Goal: Communication & Community: Answer question/provide support

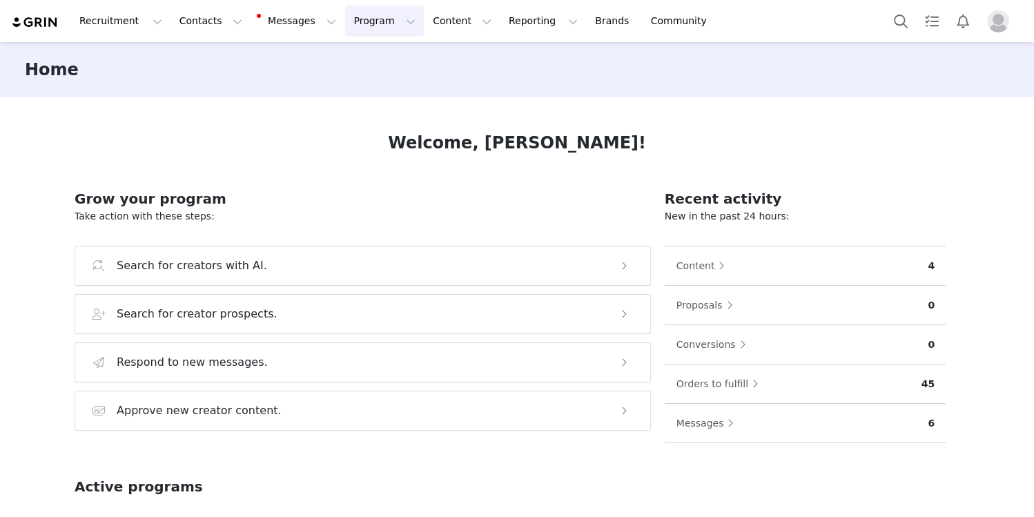
click at [377, 21] on button "Program Program" at bounding box center [384, 21] width 79 height 31
click at [369, 58] on p "Activations" at bounding box center [361, 61] width 53 height 14
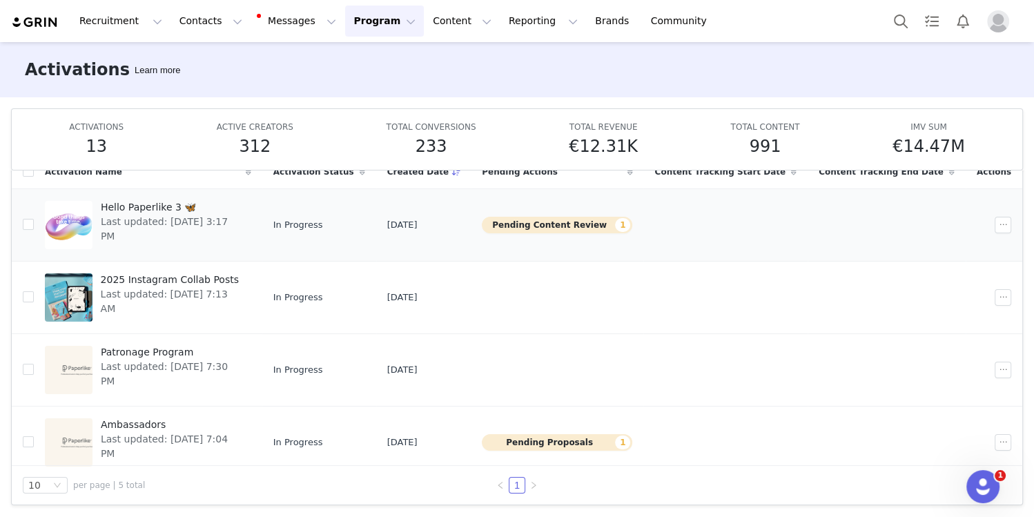
click at [188, 221] on span "Last updated: Aug 20, 2025 3:17 PM" at bounding box center [172, 229] width 142 height 29
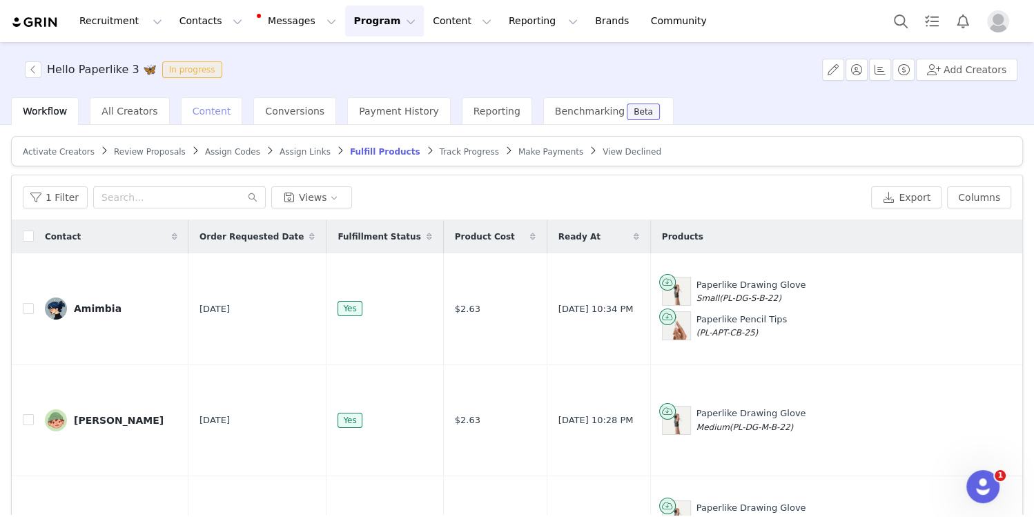
click at [214, 119] on div "Content" at bounding box center [212, 111] width 62 height 28
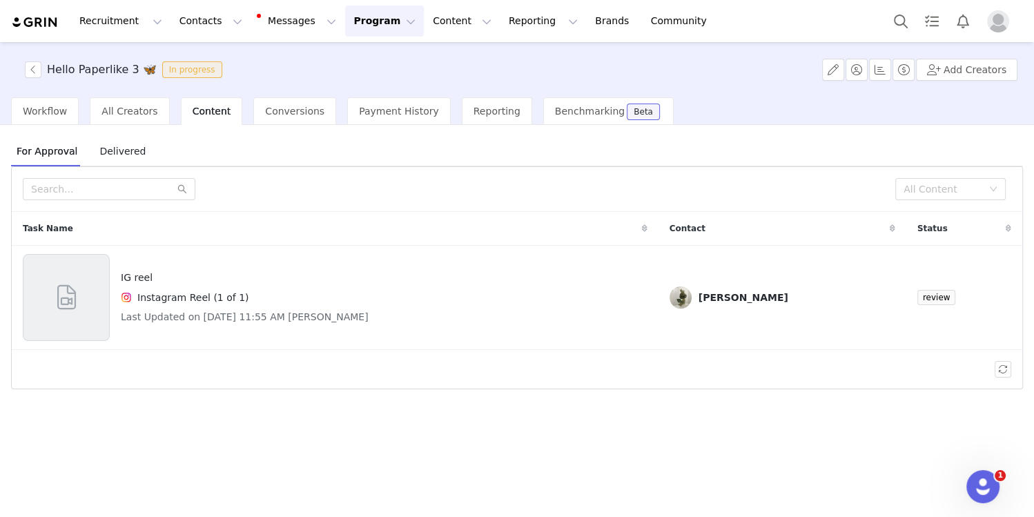
click at [130, 150] on span "Delivered" at bounding box center [122, 151] width 57 height 22
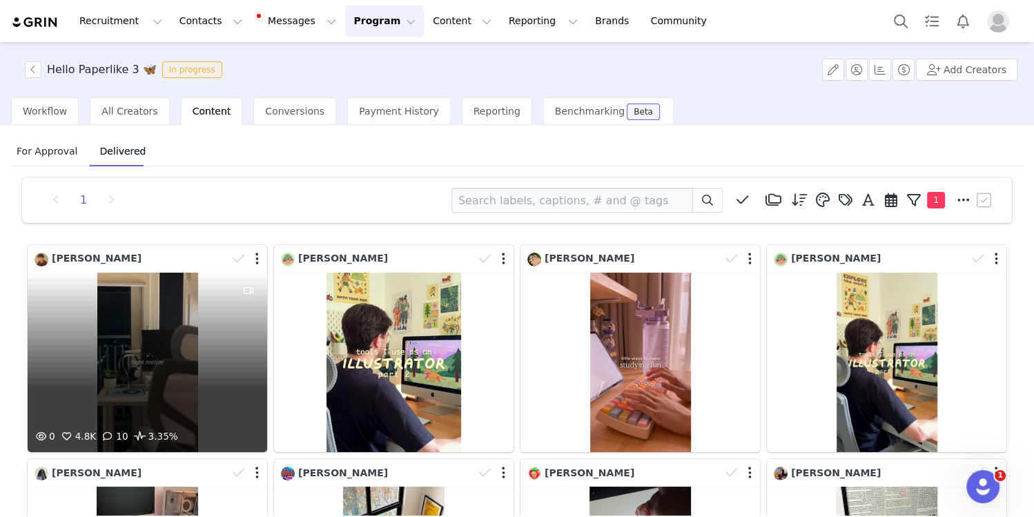
click at [147, 266] on div "Jester Trinidad" at bounding box center [151, 258] width 233 height 21
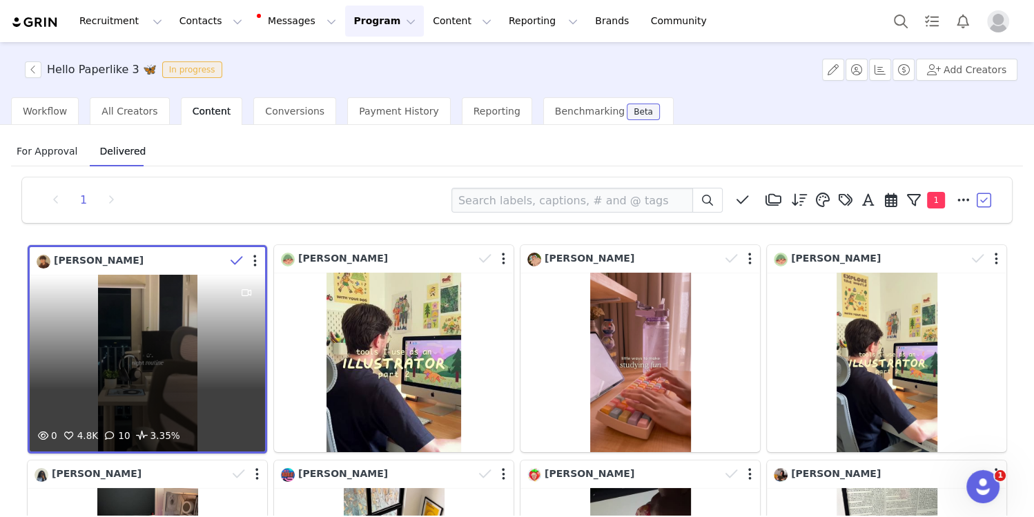
click at [262, 264] on div at bounding box center [245, 261] width 40 height 21
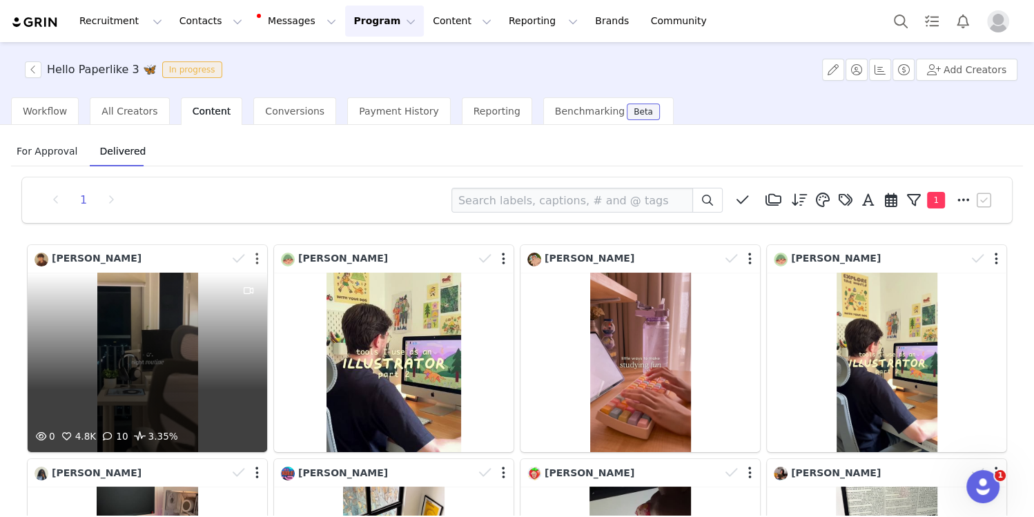
click at [257, 259] on button "button" at bounding box center [256, 259] width 3 height 14
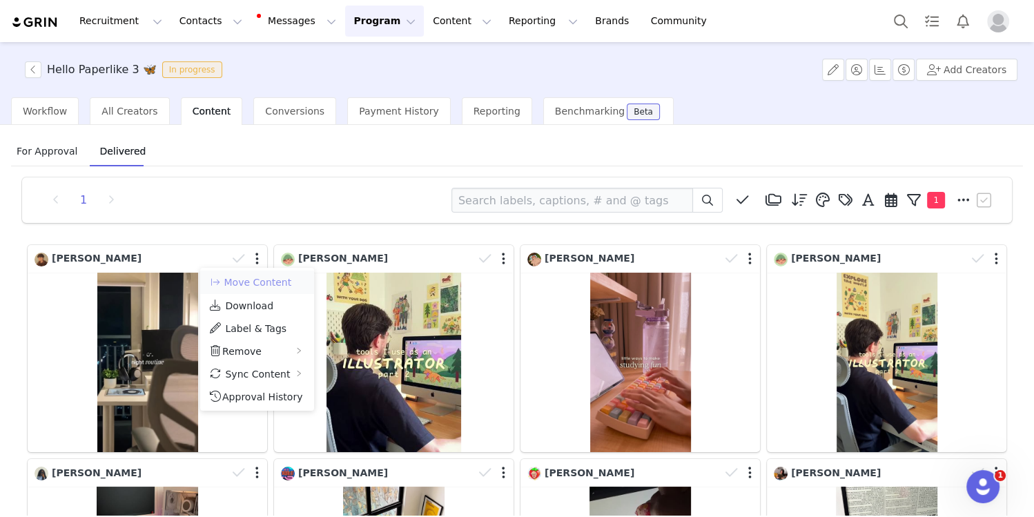
click at [276, 286] on button "Move Content" at bounding box center [250, 282] width 84 height 17
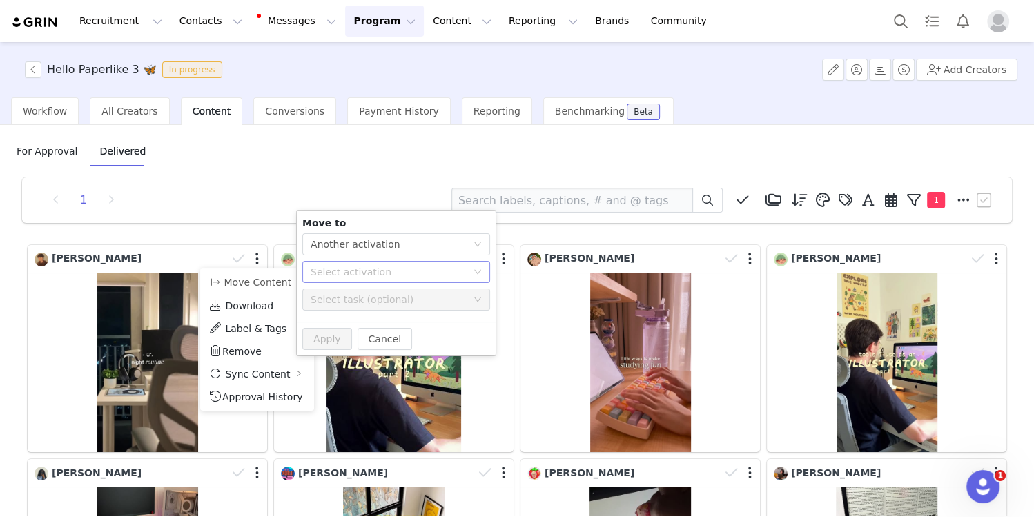
click at [380, 280] on div "Select activation" at bounding box center [392, 272] width 162 height 21
click at [357, 295] on li "Patronage Program Tasks Complete" at bounding box center [396, 299] width 188 height 23
click at [333, 334] on button "Apply" at bounding box center [327, 339] width 50 height 22
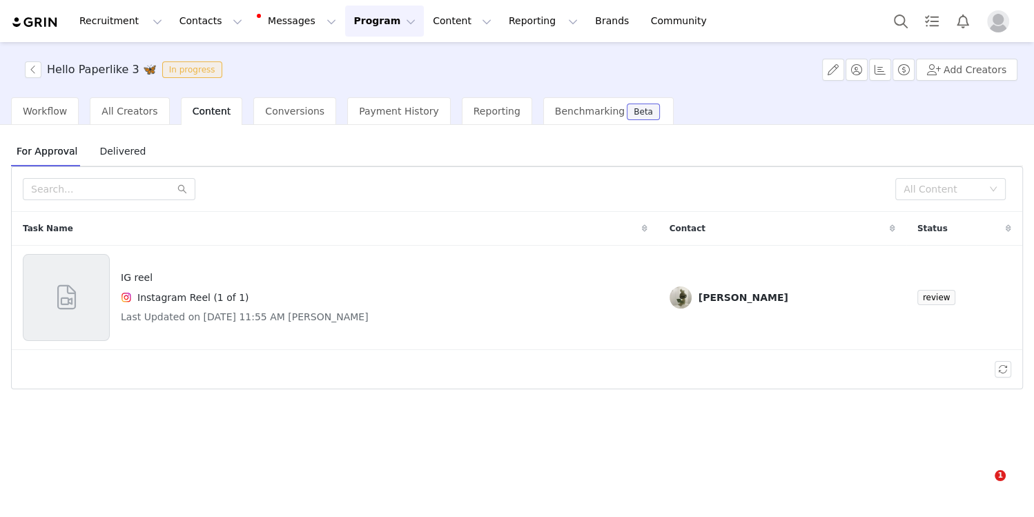
click at [128, 150] on span "Delivered" at bounding box center [122, 151] width 57 height 22
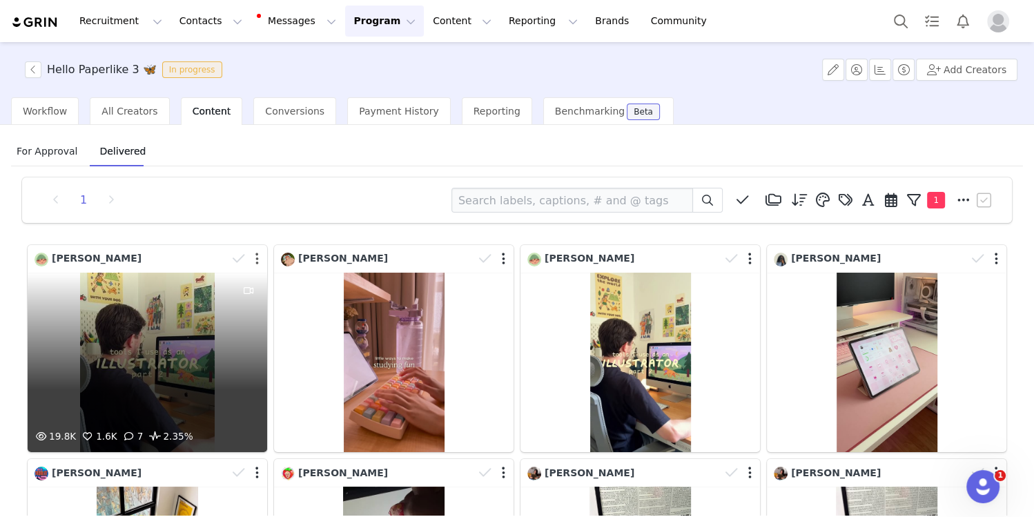
click at [258, 257] on button "button" at bounding box center [256, 259] width 3 height 14
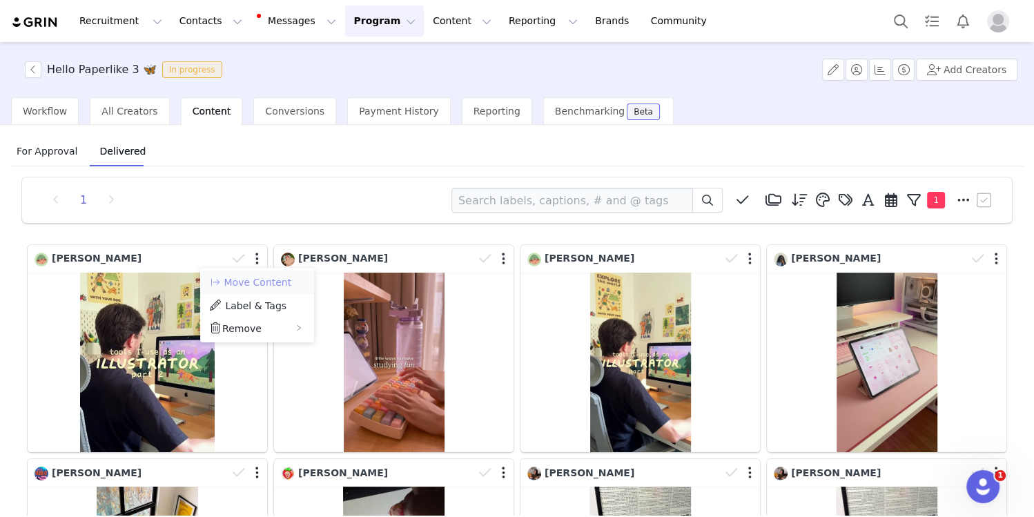
click at [256, 287] on button "Move Content" at bounding box center [250, 282] width 84 height 17
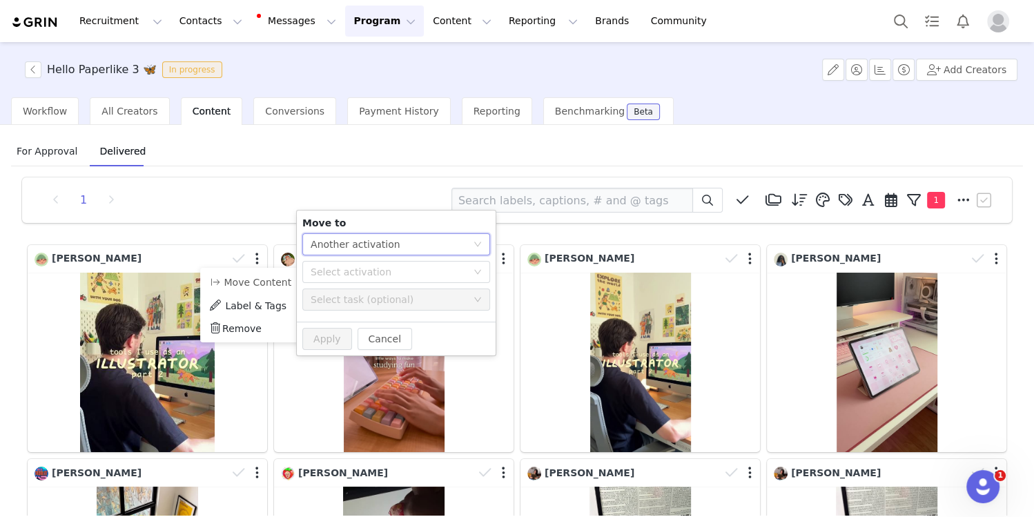
click at [343, 242] on div "Another activation" at bounding box center [356, 244] width 90 height 21
click at [343, 244] on div "Another activation" at bounding box center [356, 244] width 90 height 21
click at [343, 268] on div "Select activation" at bounding box center [389, 272] width 156 height 14
click at [355, 300] on li "Patronage Program Tasks Complete" at bounding box center [396, 299] width 188 height 23
click at [333, 340] on button "Apply" at bounding box center [327, 339] width 50 height 22
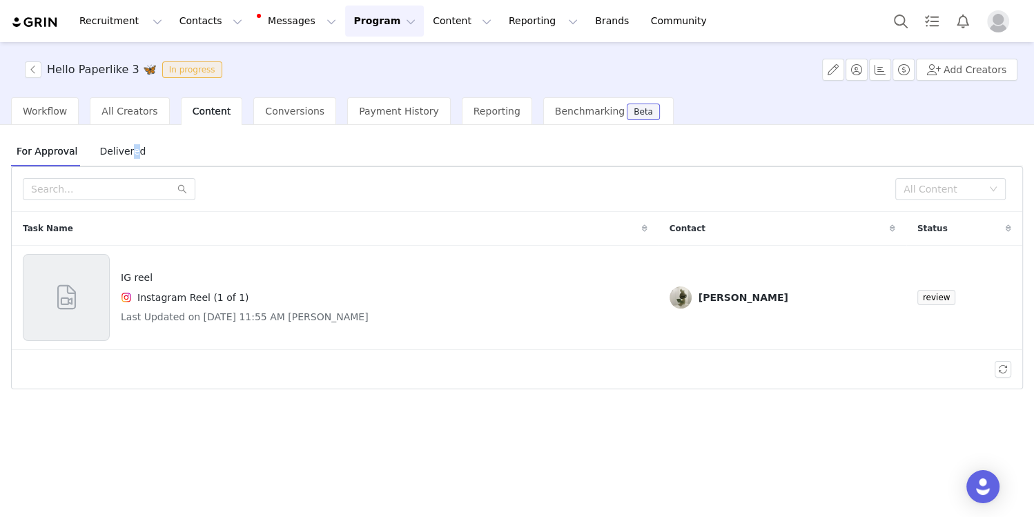
click at [130, 148] on span "Delivered" at bounding box center [122, 151] width 57 height 22
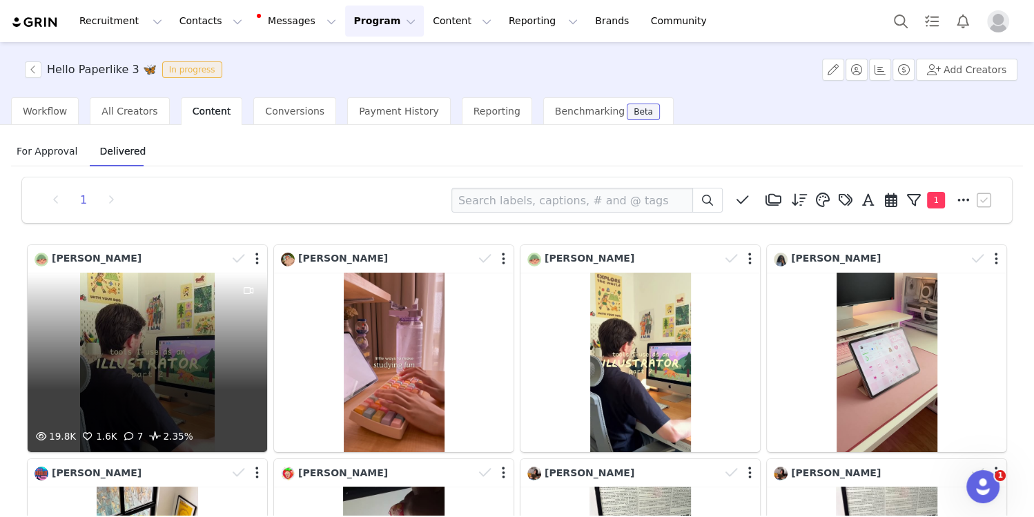
click at [259, 258] on div at bounding box center [247, 258] width 40 height 21
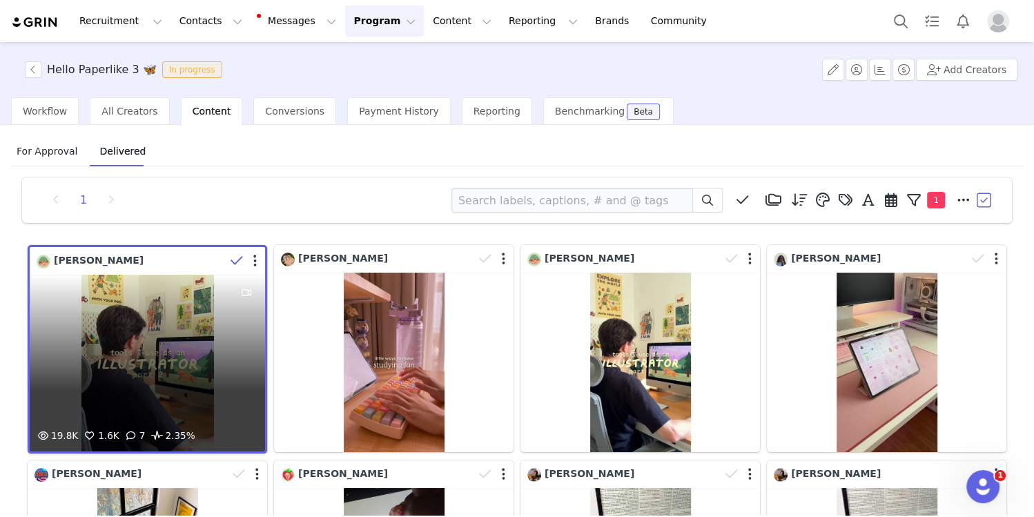
click at [235, 262] on icon at bounding box center [237, 261] width 12 height 14
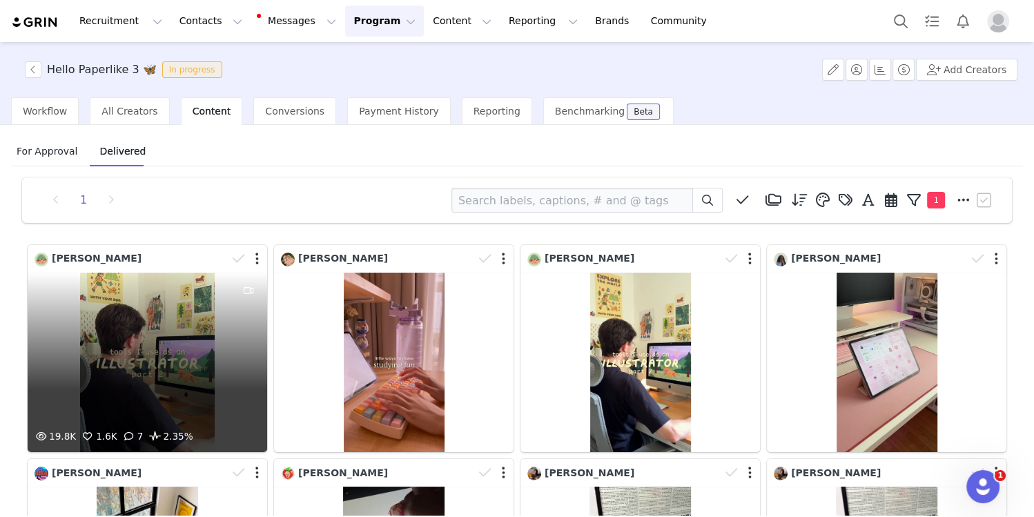
click at [217, 268] on div "[PERSON_NAME]" at bounding box center [147, 259] width 239 height 28
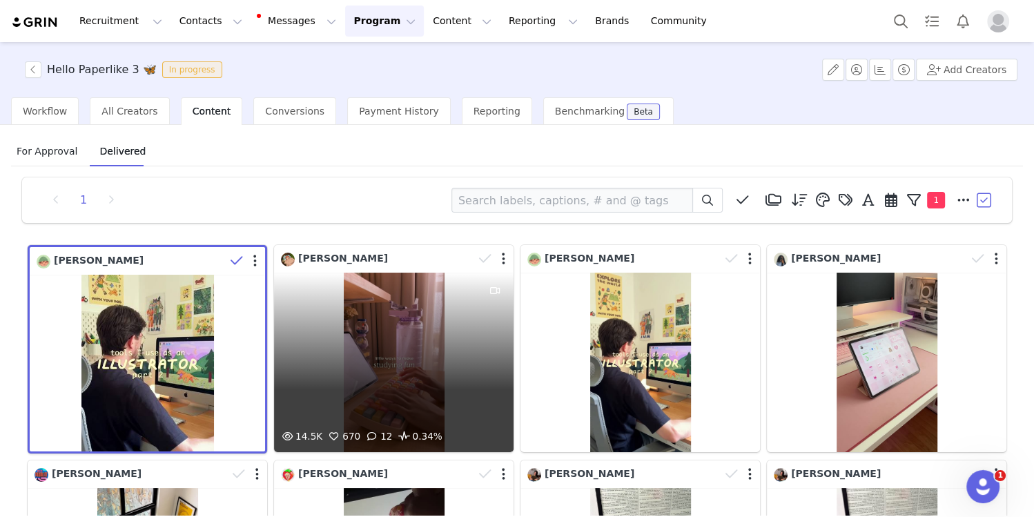
click at [376, 257] on div "[PERSON_NAME]" at bounding box center [377, 258] width 193 height 15
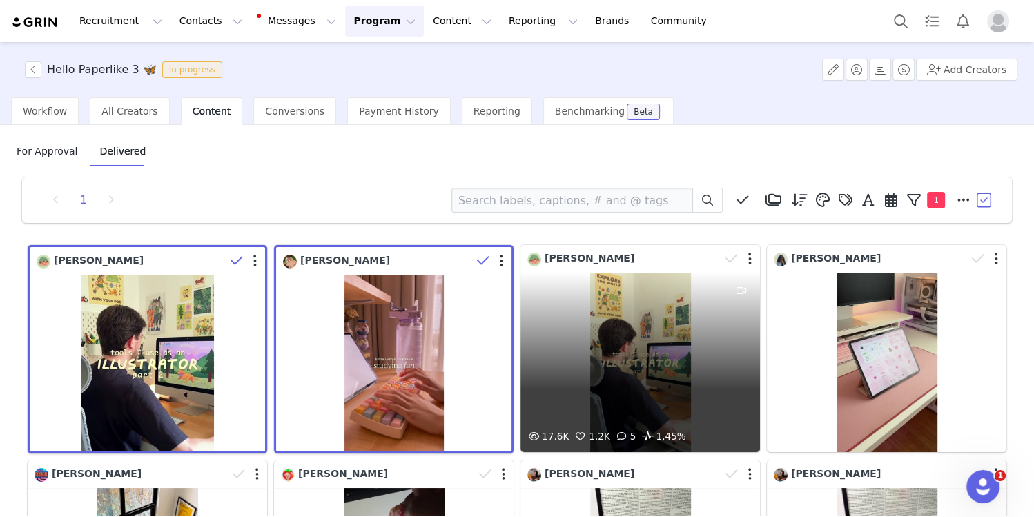
click at [709, 259] on div "[PERSON_NAME]" at bounding box center [623, 258] width 193 height 15
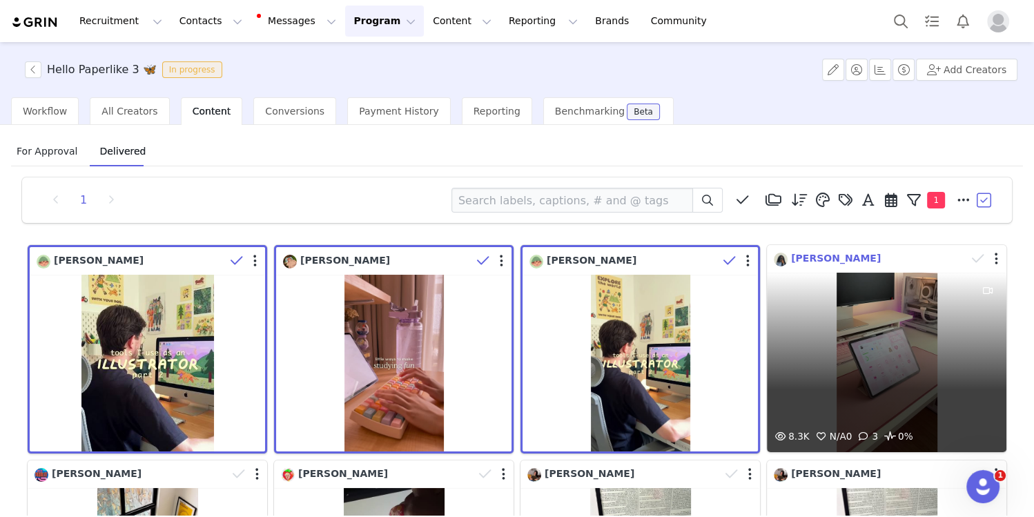
click at [823, 262] on span "[PERSON_NAME]" at bounding box center [836, 258] width 90 height 11
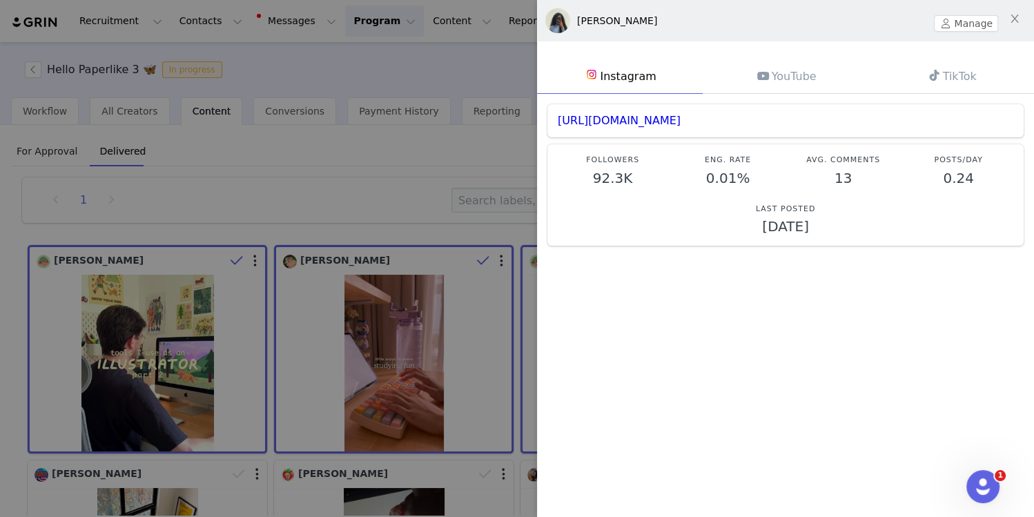
click at [506, 243] on div at bounding box center [517, 258] width 1034 height 517
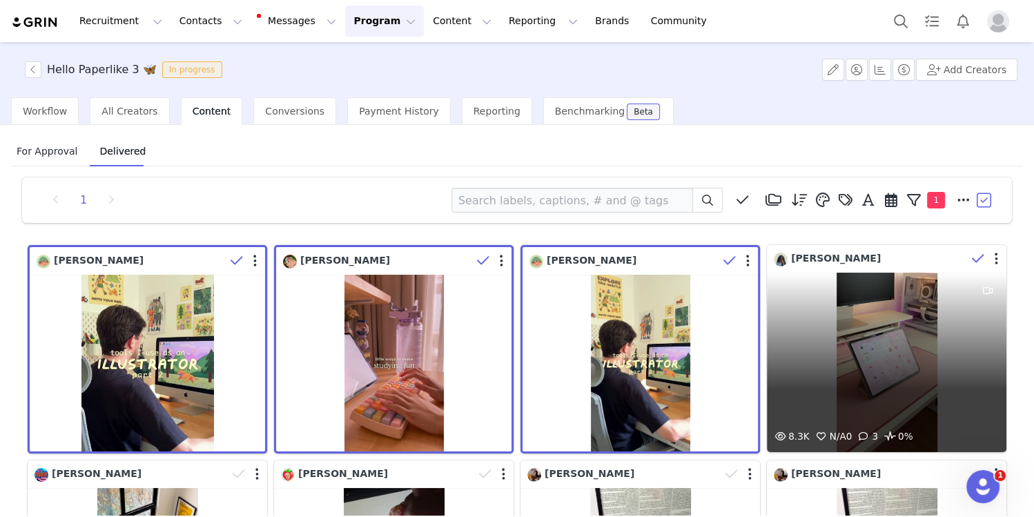
click at [975, 260] on icon at bounding box center [978, 259] width 12 height 14
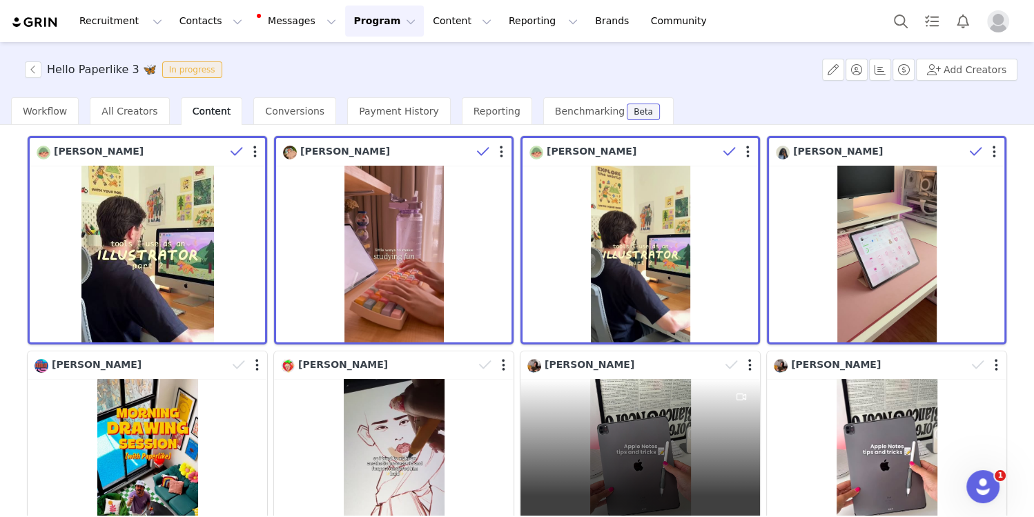
scroll to position [133, 0]
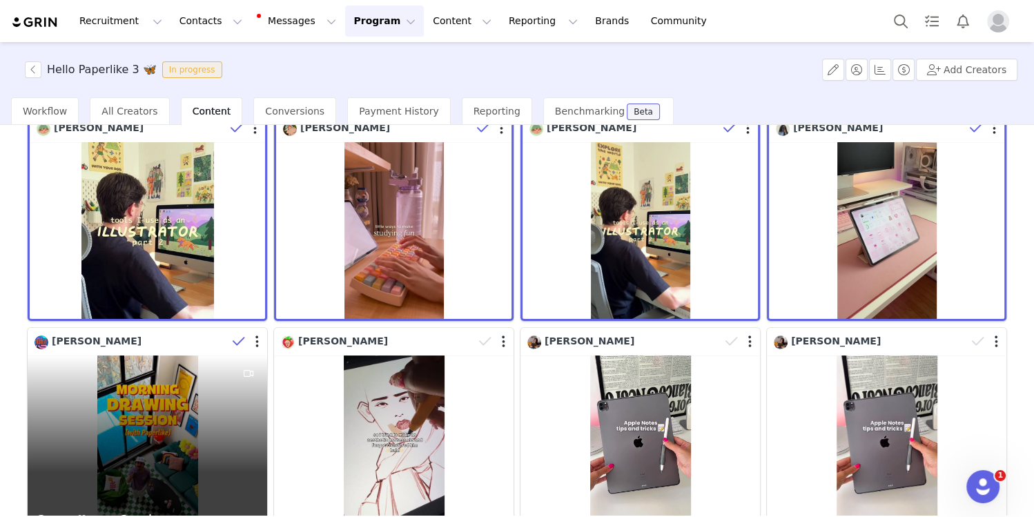
click at [235, 345] on icon at bounding box center [239, 342] width 12 height 14
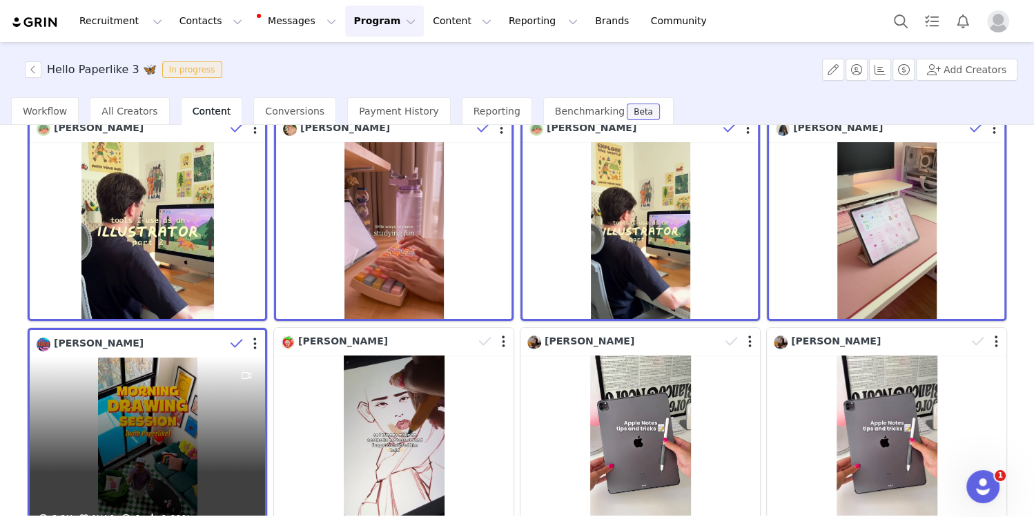
click at [257, 346] on div at bounding box center [245, 343] width 40 height 21
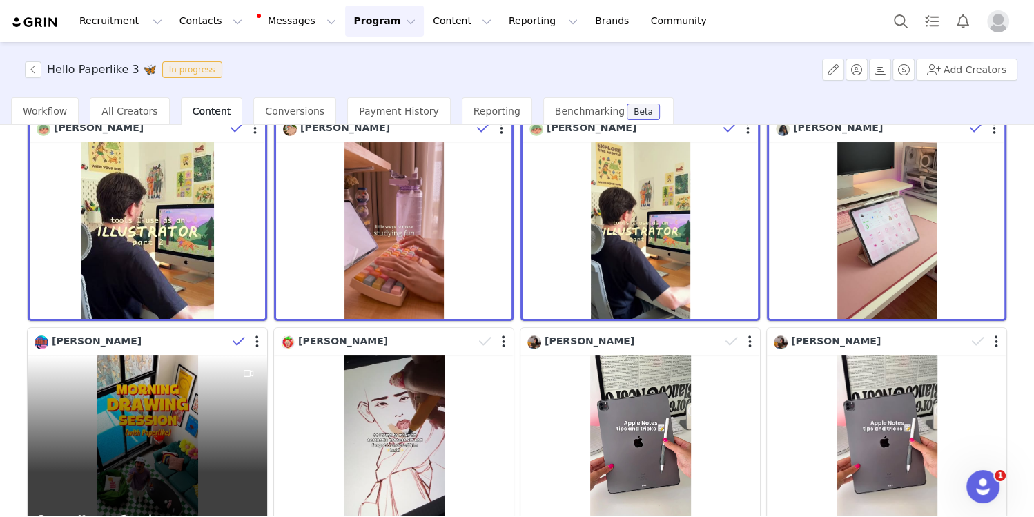
click at [241, 344] on icon at bounding box center [239, 342] width 12 height 14
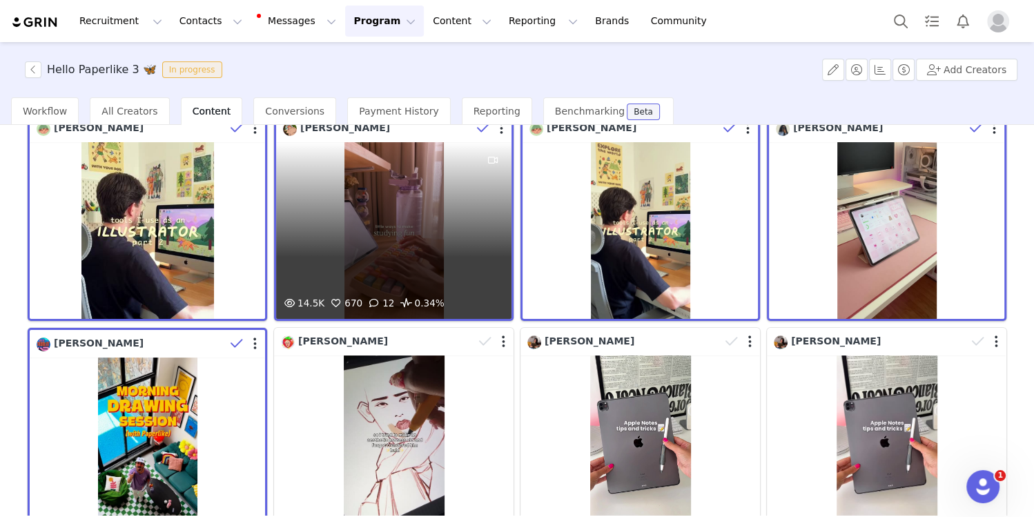
scroll to position [0, 0]
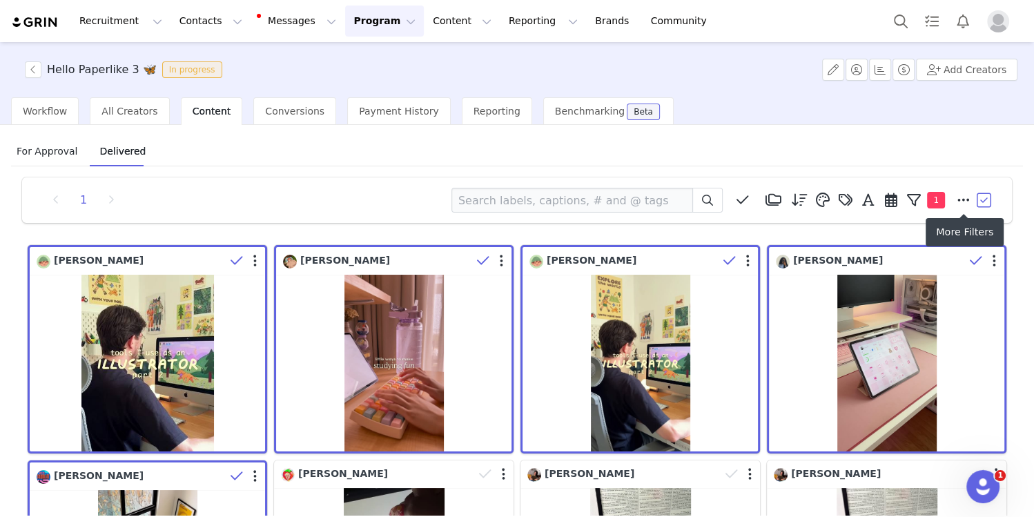
click at [965, 202] on icon at bounding box center [963, 200] width 12 height 14
select select "fa72e8c4-51d3-49f4-a6f5-b8bd9d26b9e4"
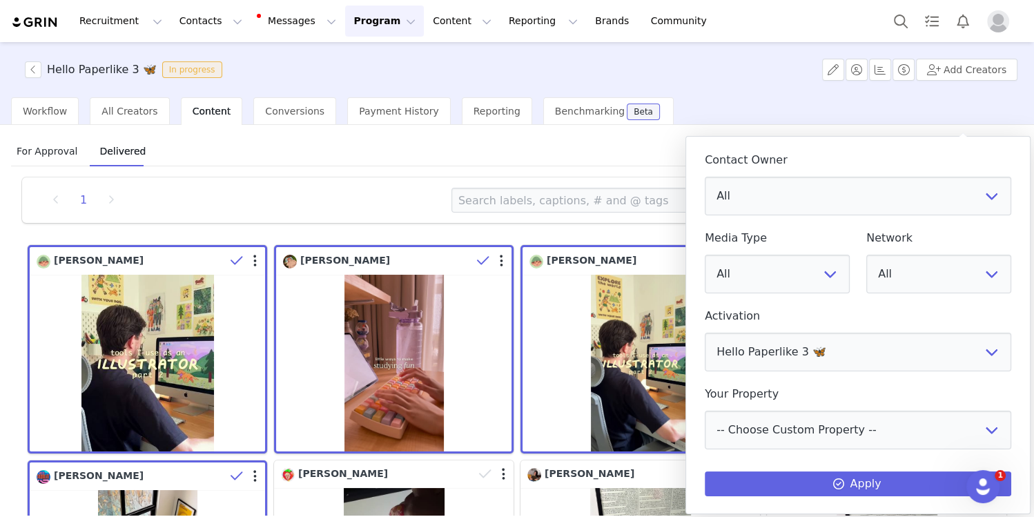
click at [945, 121] on div "Workflow All Creators Content Conversions Payment History Reporting Benchmarkin…" at bounding box center [522, 111] width 1023 height 28
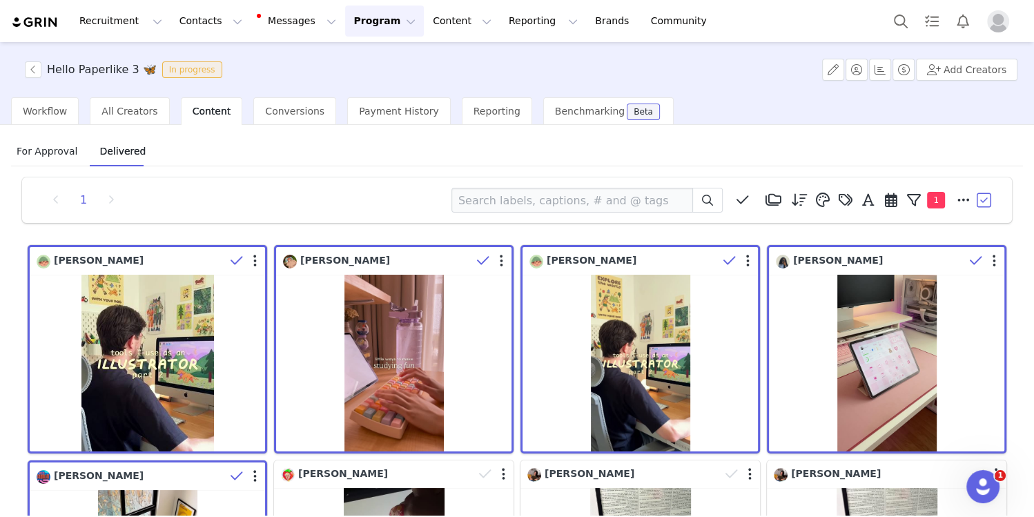
click at [985, 202] on button "button" at bounding box center [985, 200] width 21 height 21
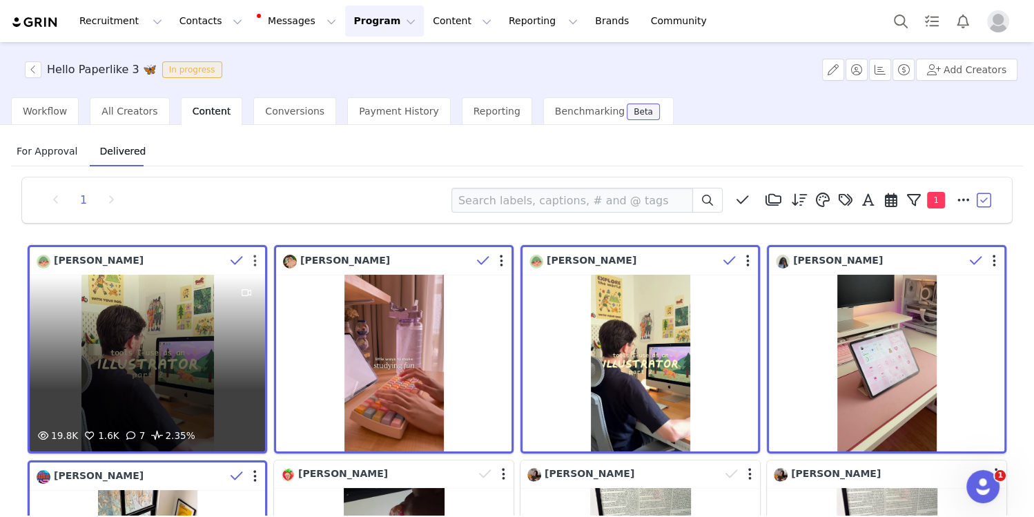
click at [256, 260] on button "button" at bounding box center [254, 261] width 3 height 14
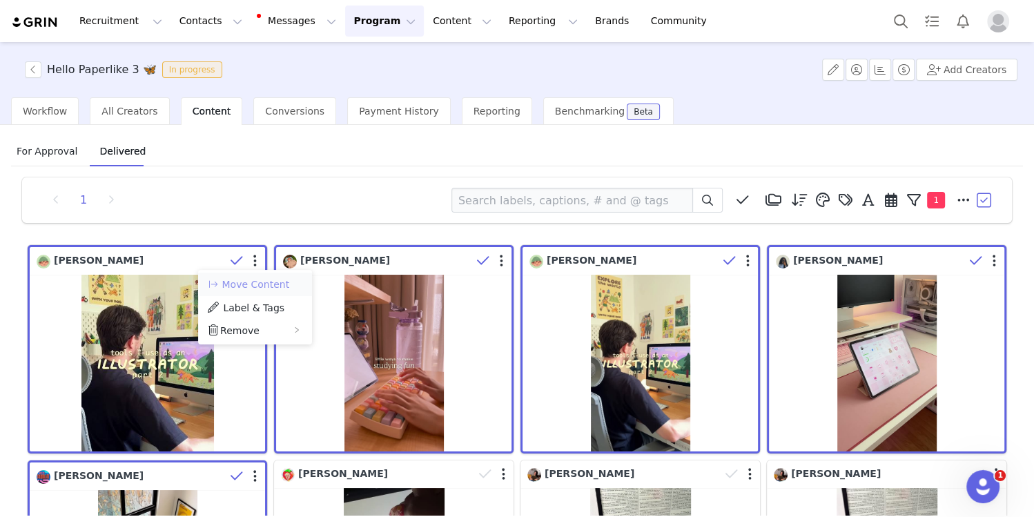
click at [257, 291] on button "Move Content" at bounding box center [248, 284] width 84 height 17
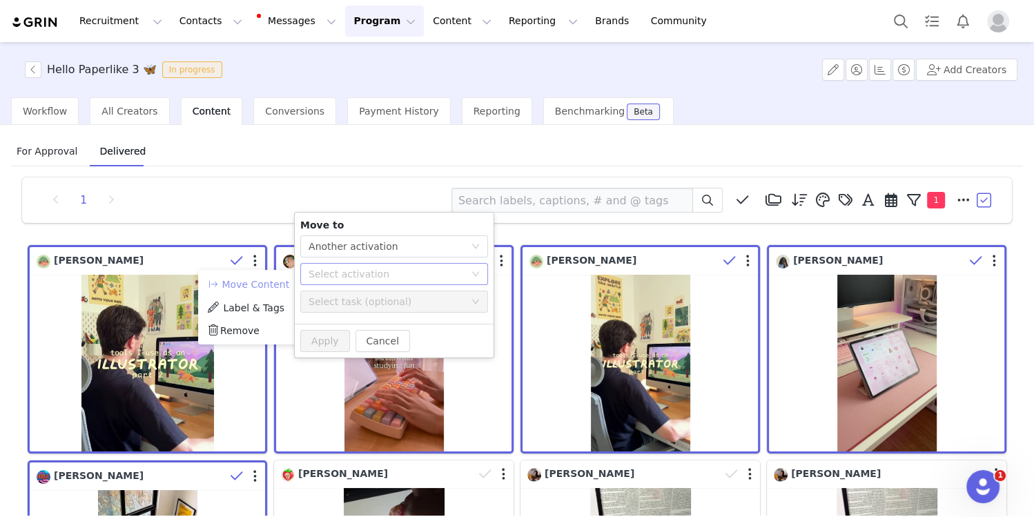
click at [337, 271] on div "Select activation" at bounding box center [387, 274] width 156 height 14
click at [373, 300] on li "Patronage Program Tasks Complete" at bounding box center [394, 302] width 188 height 23
click at [331, 341] on button "Apply" at bounding box center [325, 341] width 50 height 22
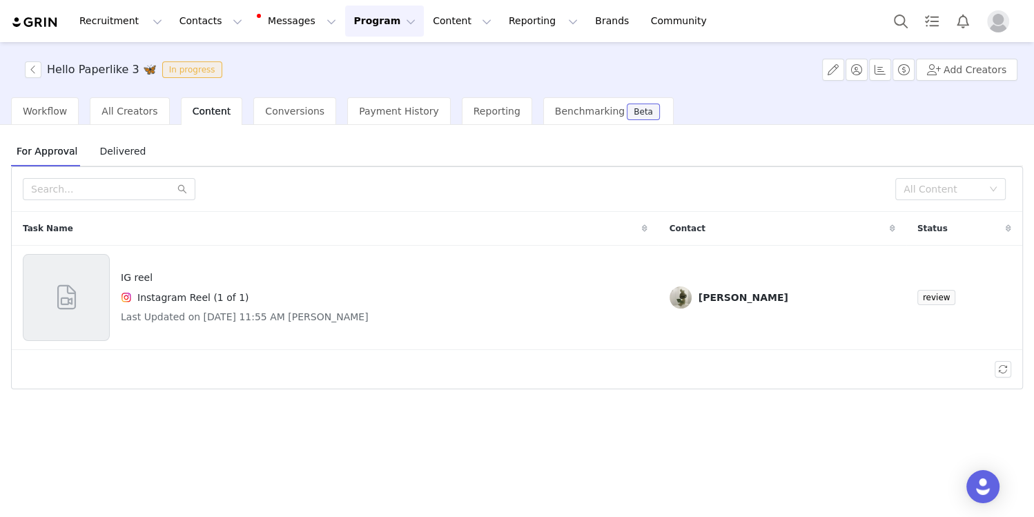
click at [128, 150] on span "Delivered" at bounding box center [122, 151] width 57 height 22
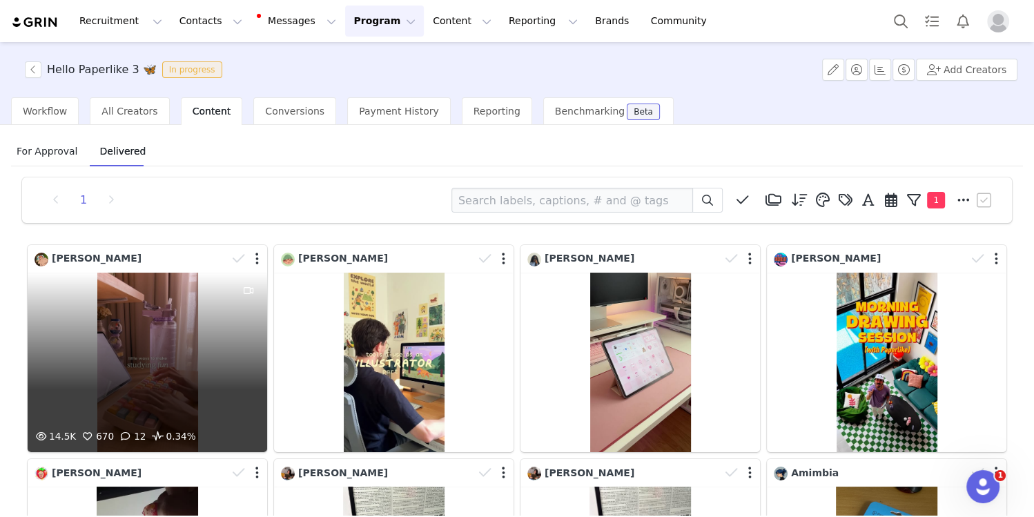
click at [254, 261] on div at bounding box center [247, 258] width 40 height 21
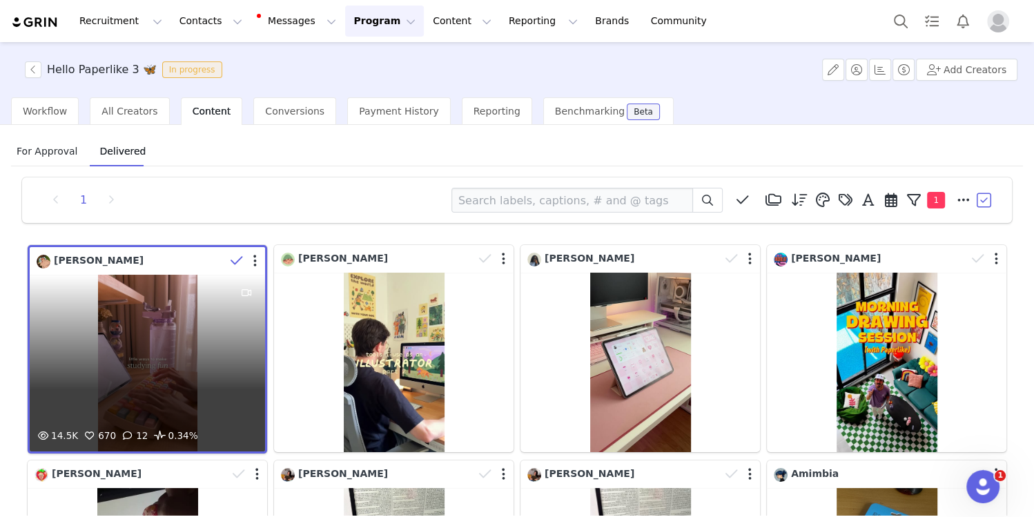
click at [242, 260] on span at bounding box center [236, 261] width 21 height 21
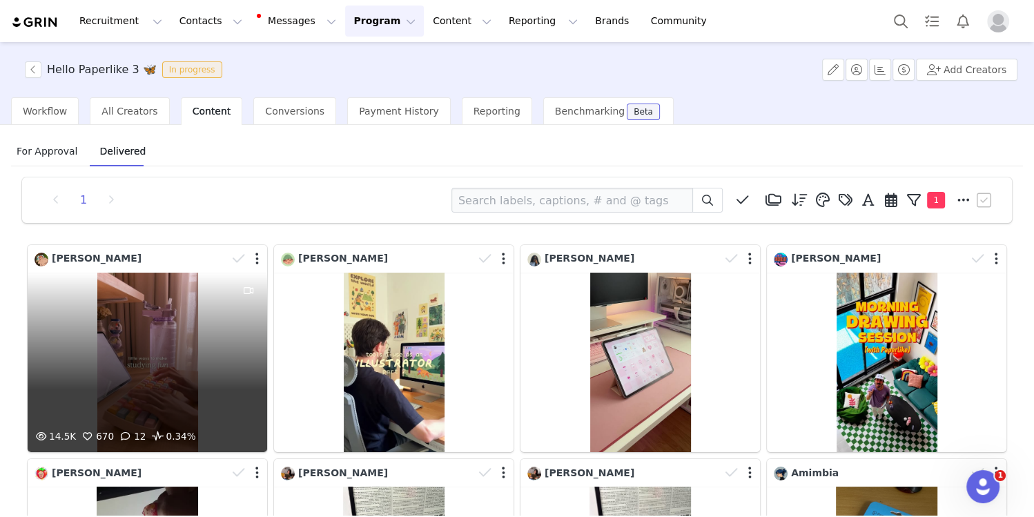
click at [254, 260] on div at bounding box center [247, 258] width 40 height 21
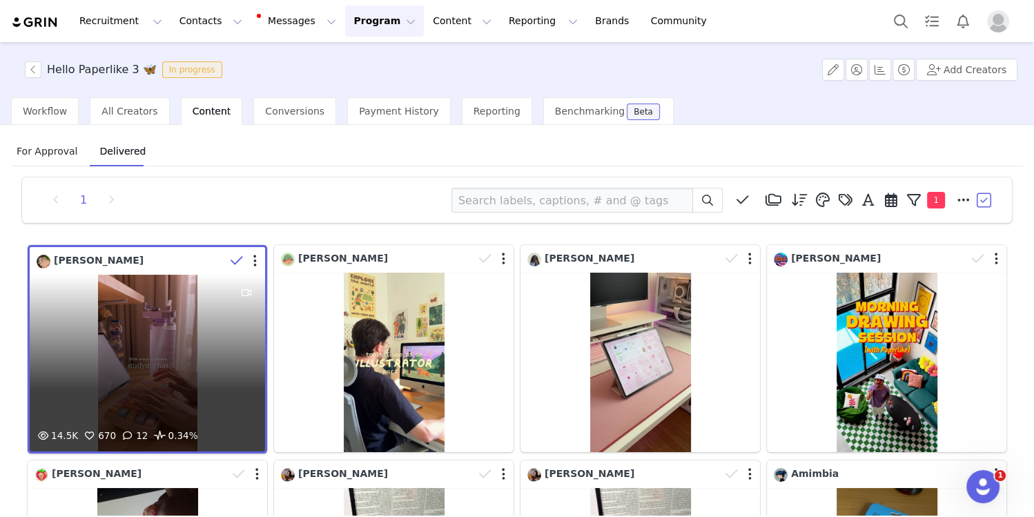
click at [258, 264] on div at bounding box center [245, 261] width 40 height 21
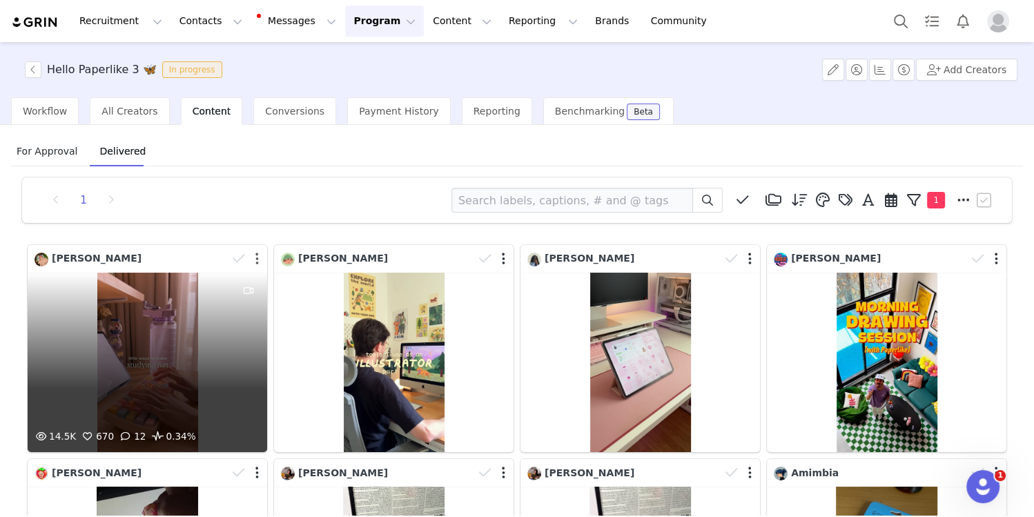
click at [257, 261] on button "button" at bounding box center [256, 259] width 3 height 14
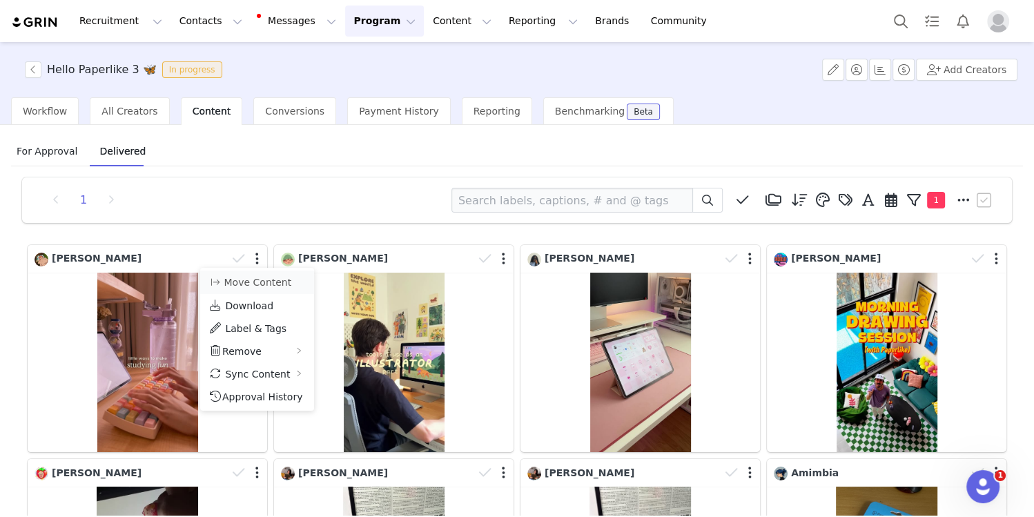
click at [271, 291] on li "Move Content" at bounding box center [257, 282] width 114 height 23
click at [275, 280] on button "Move Content" at bounding box center [250, 282] width 84 height 17
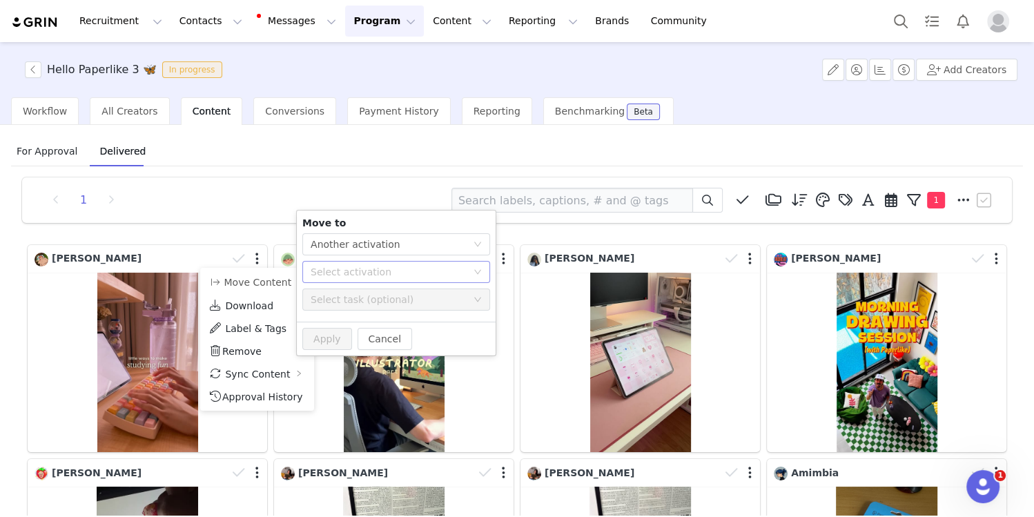
click at [379, 280] on div "Select activation" at bounding box center [392, 272] width 162 height 21
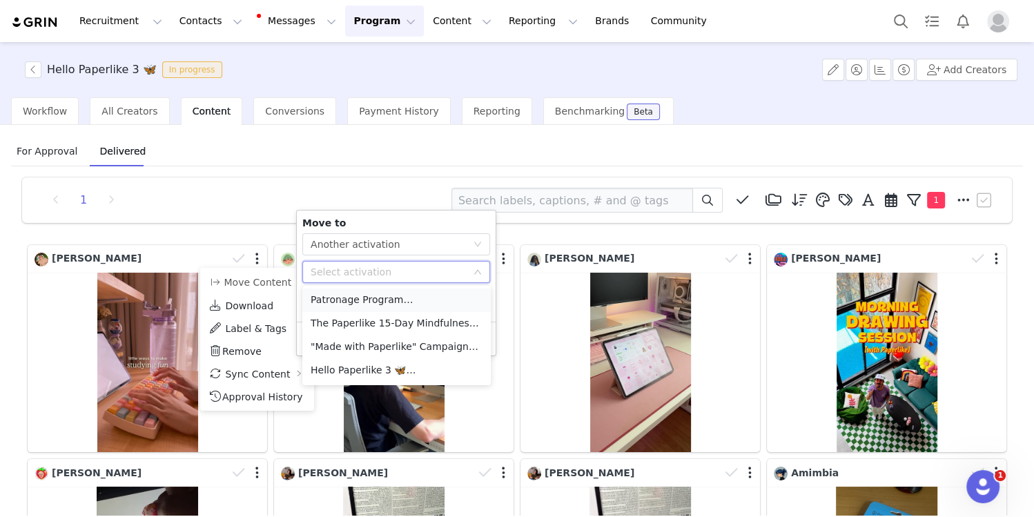
click at [373, 302] on li "Patronage Program Tasks Complete" at bounding box center [396, 299] width 188 height 23
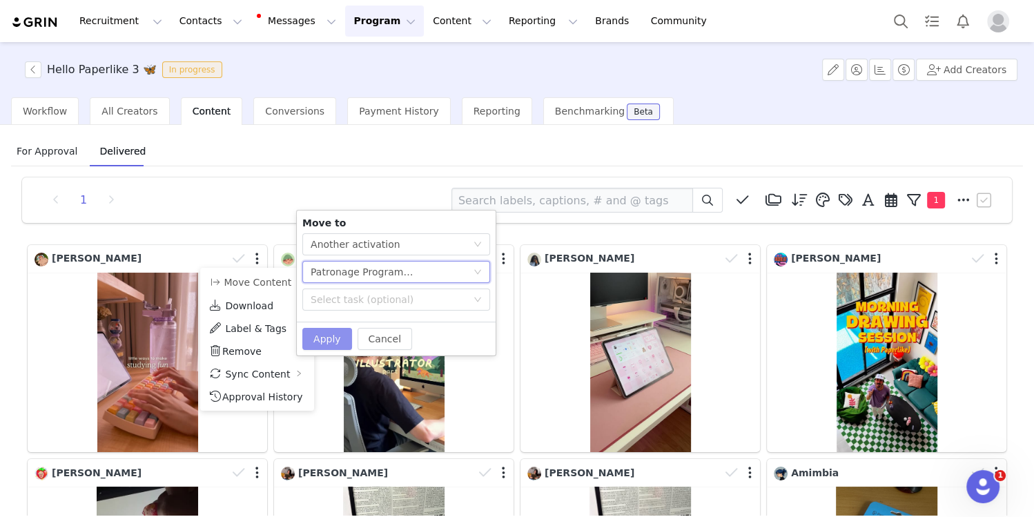
click at [337, 333] on button "Apply" at bounding box center [327, 339] width 50 height 22
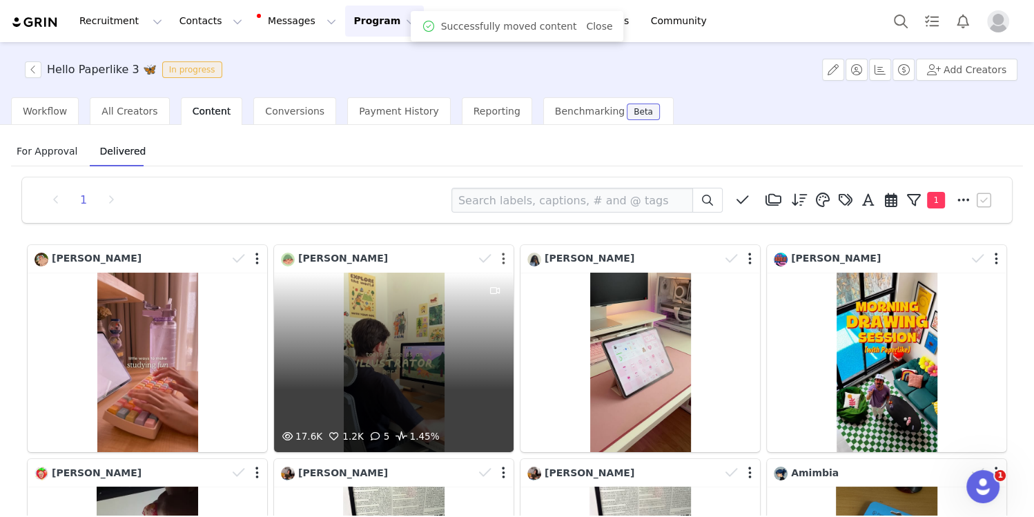
click at [503, 260] on button "button" at bounding box center [503, 259] width 3 height 14
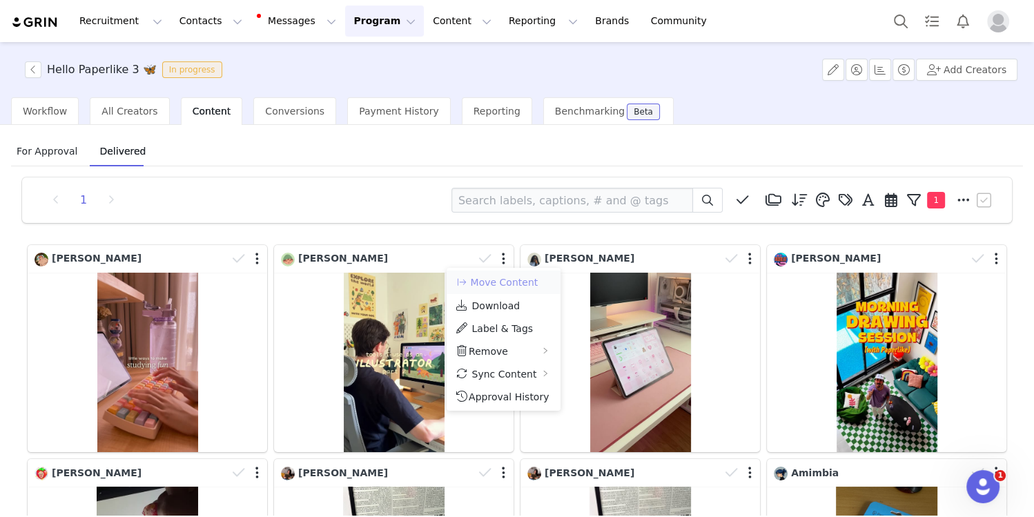
click at [508, 282] on button "Move Content" at bounding box center [497, 282] width 84 height 17
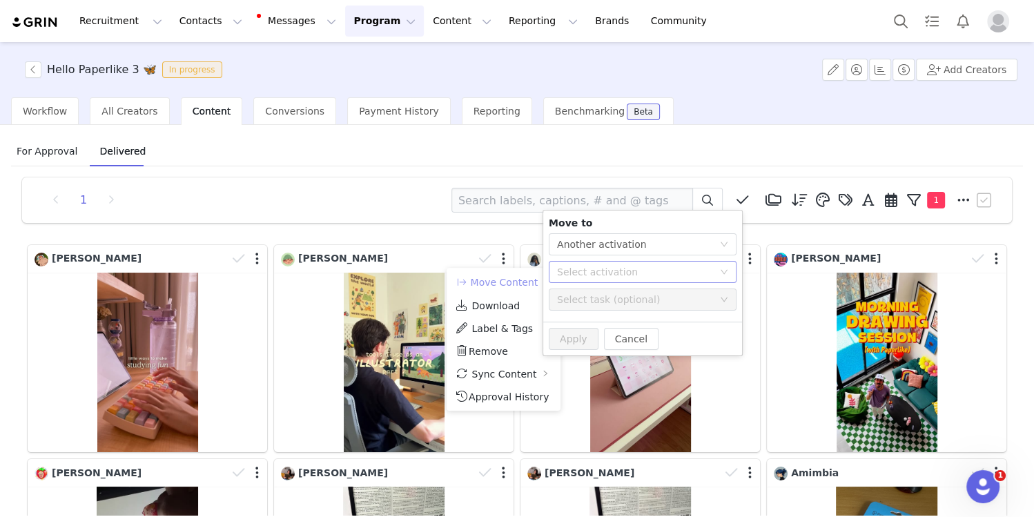
click at [598, 268] on div "Select activation" at bounding box center [635, 272] width 156 height 14
click at [598, 300] on li "Patronage Program Tasks Complete" at bounding box center [643, 299] width 188 height 23
click at [576, 342] on button "Apply" at bounding box center [574, 339] width 50 height 22
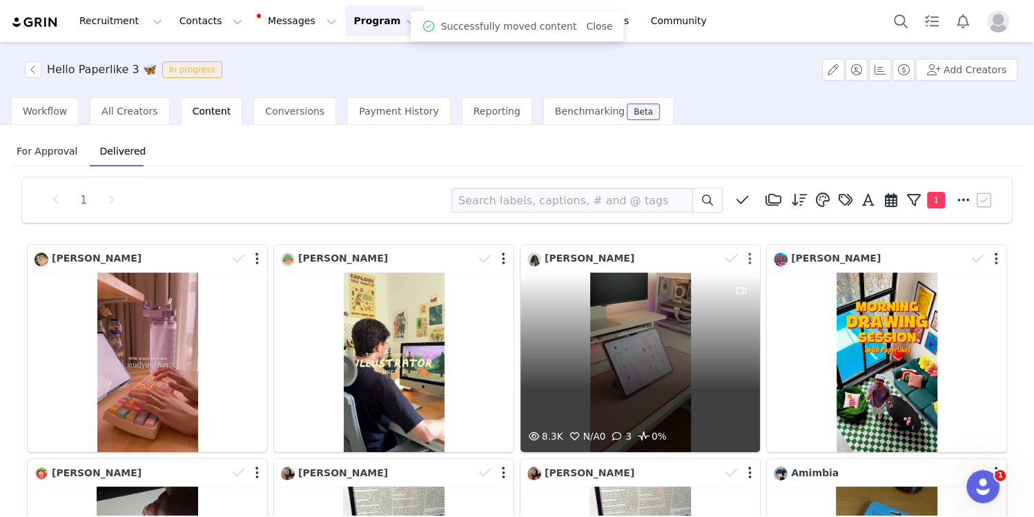
click at [750, 257] on button "button" at bounding box center [749, 259] width 3 height 14
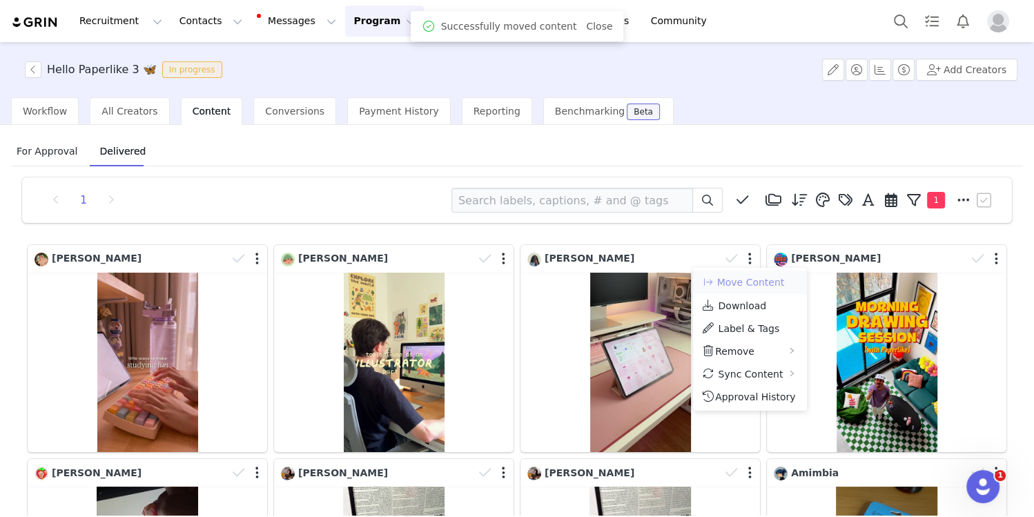
click at [735, 285] on button "Move Content" at bounding box center [743, 282] width 84 height 17
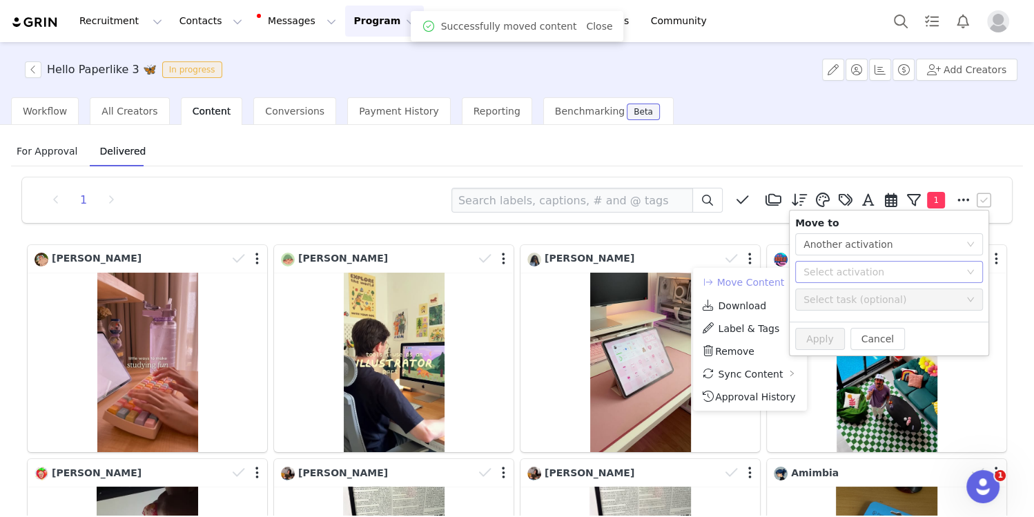
click at [844, 271] on div "Select activation" at bounding box center [881, 272] width 156 height 14
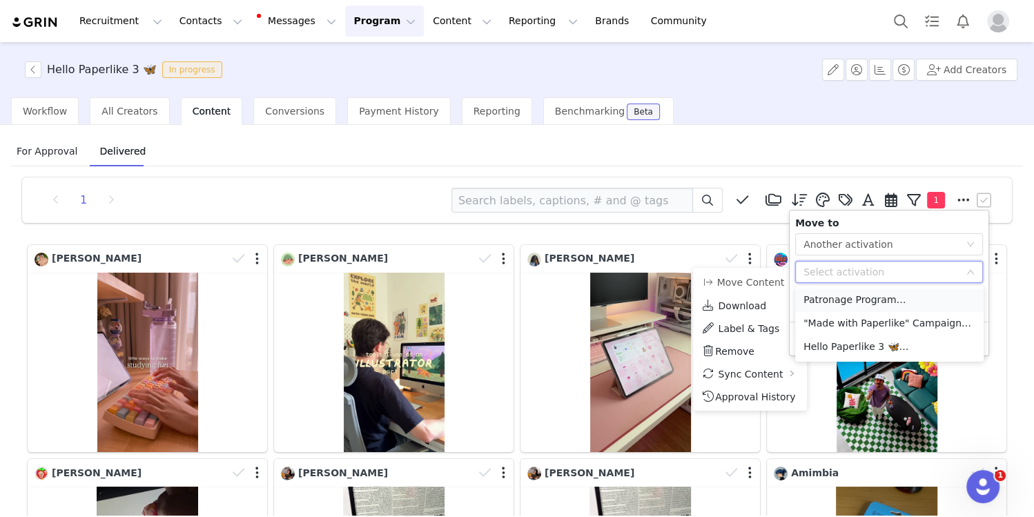
click at [852, 305] on li "Patronage Program Tasks Complete" at bounding box center [889, 299] width 188 height 23
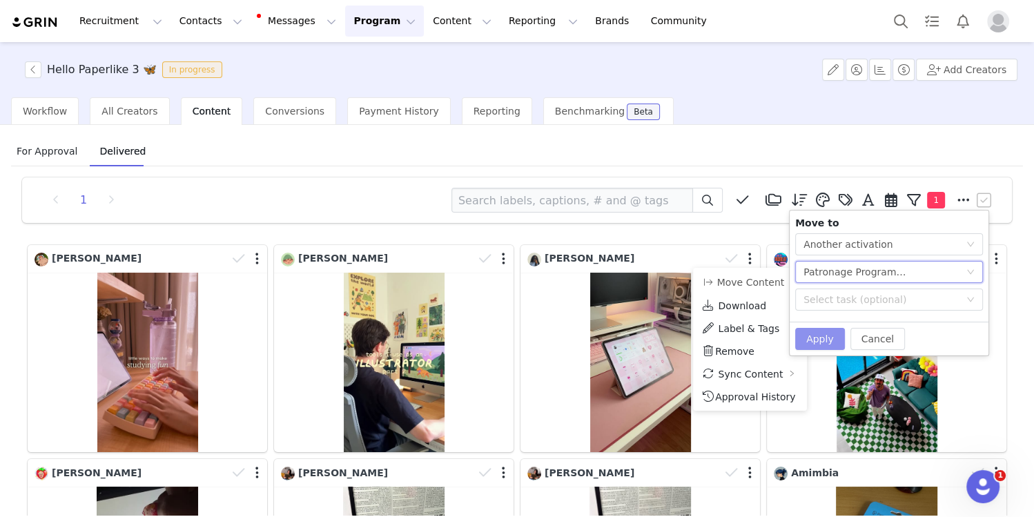
click at [825, 335] on button "Apply" at bounding box center [820, 339] width 50 height 22
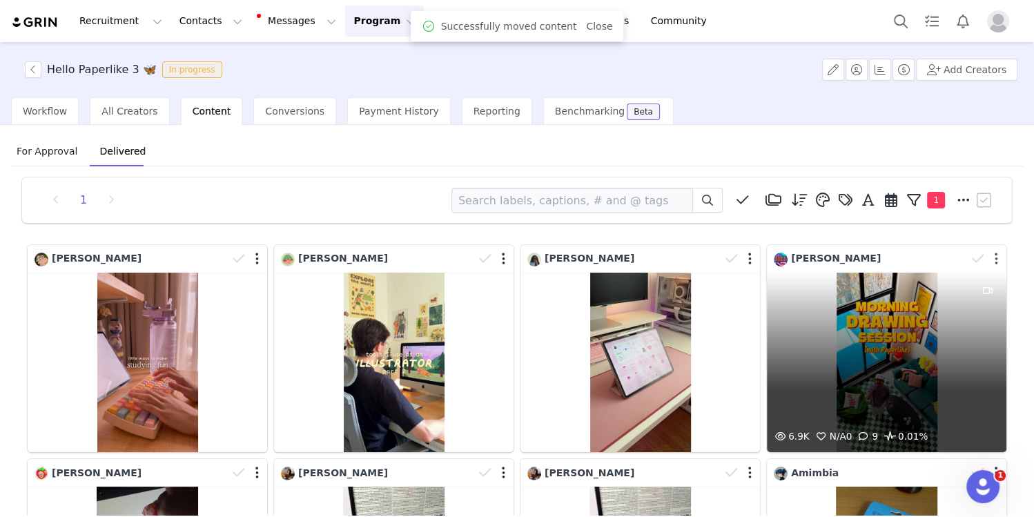
click at [997, 260] on button "button" at bounding box center [996, 259] width 3 height 14
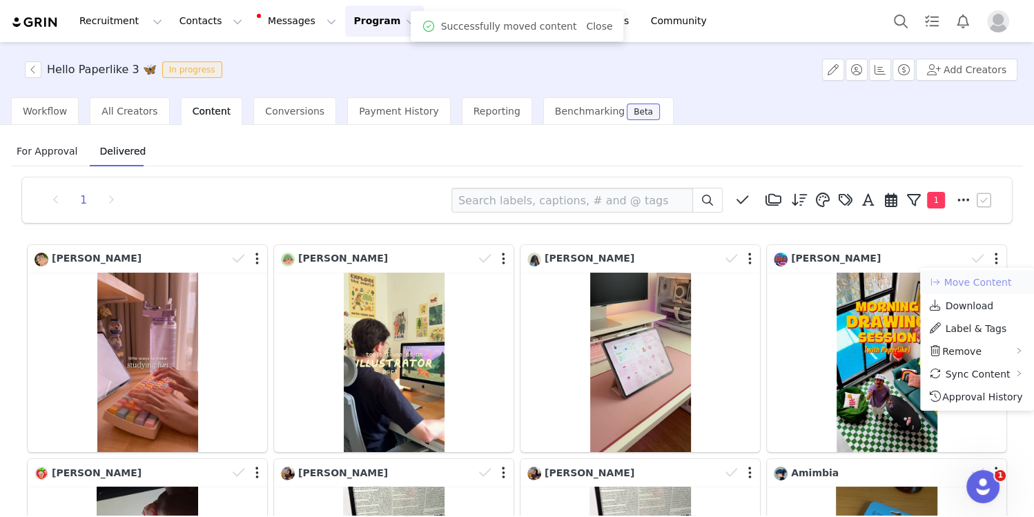
click at [971, 280] on button "Move Content" at bounding box center [970, 282] width 84 height 17
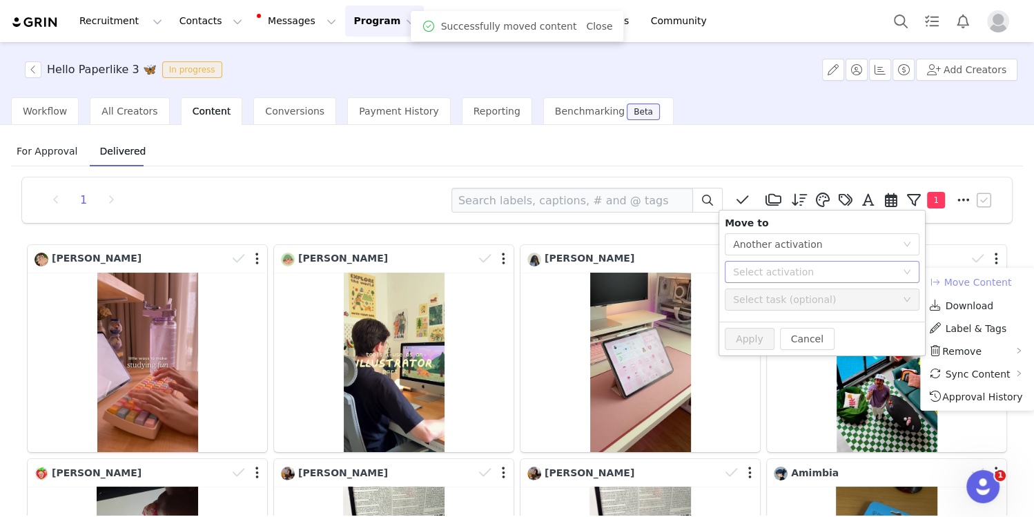
click at [863, 275] on div "Select activation" at bounding box center [814, 272] width 163 height 14
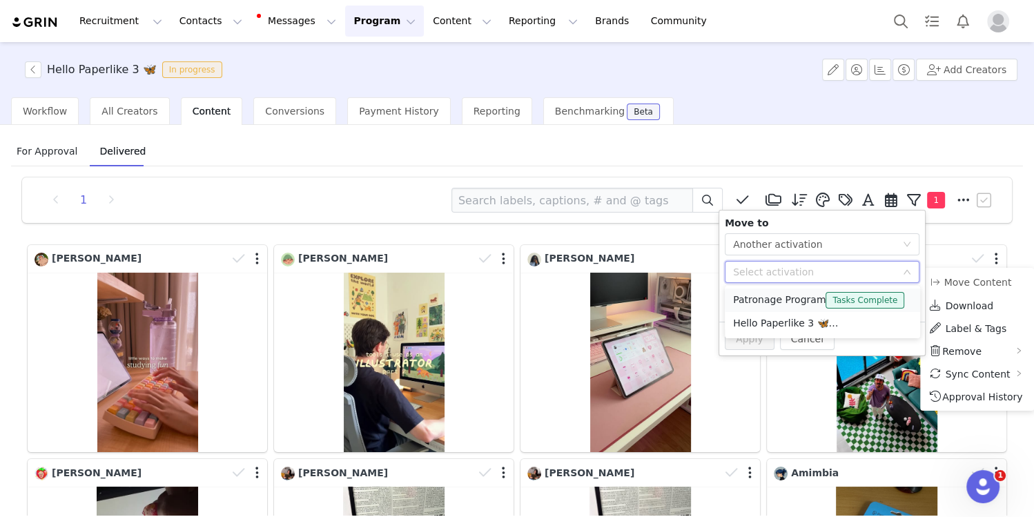
click at [790, 297] on li "Patronage Program Tasks Complete" at bounding box center [822, 299] width 195 height 23
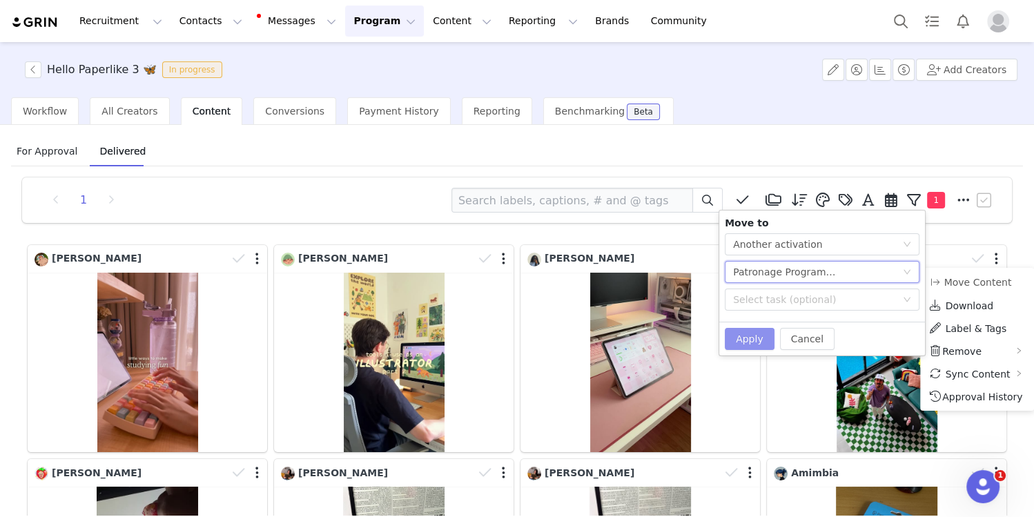
click at [755, 333] on button "Apply" at bounding box center [750, 339] width 50 height 22
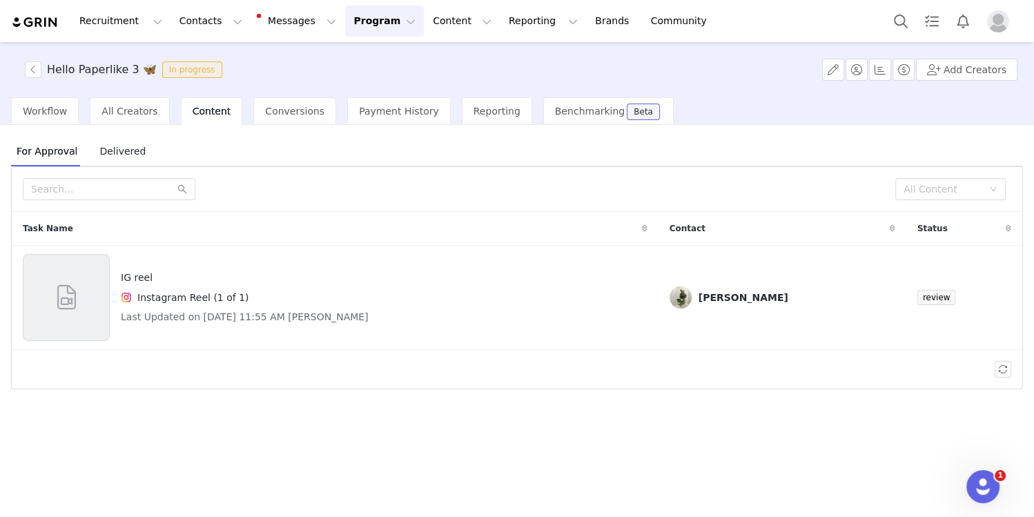
click at [125, 148] on span "Delivered" at bounding box center [122, 151] width 57 height 22
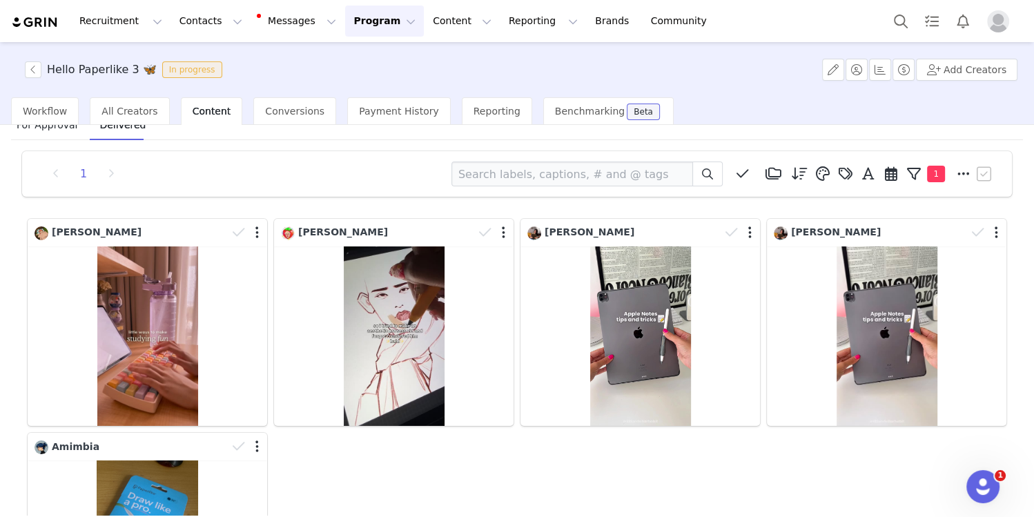
scroll to position [31, 0]
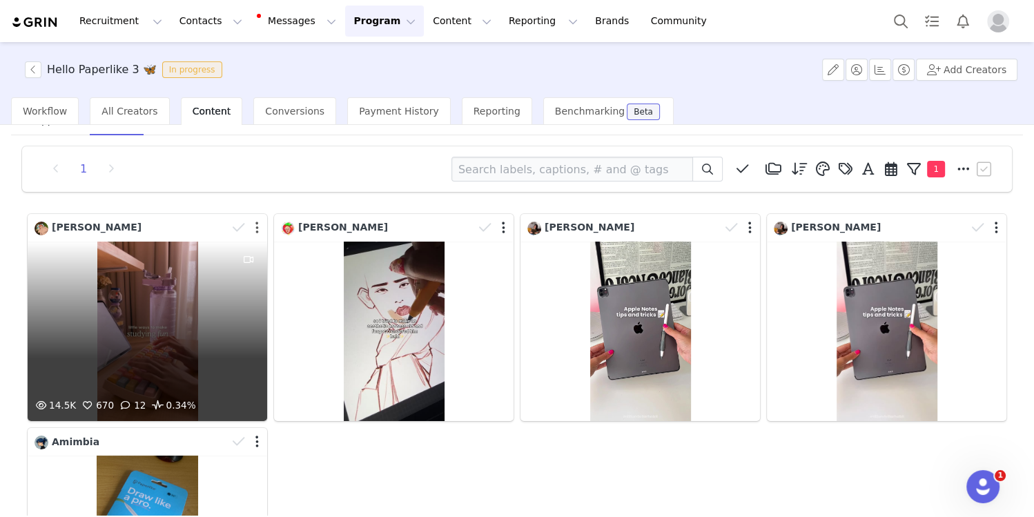
click at [258, 229] on button "button" at bounding box center [256, 228] width 3 height 14
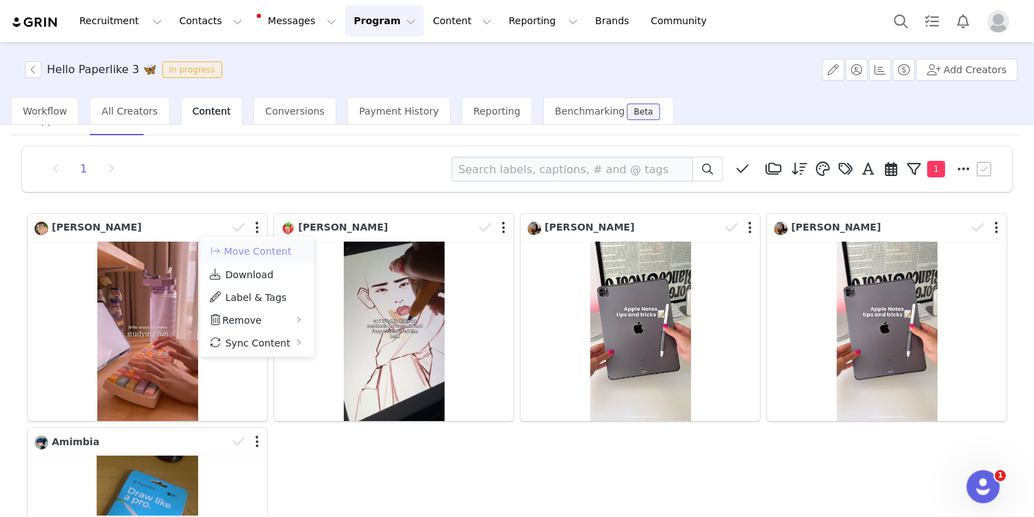
click at [260, 252] on button "Move Content" at bounding box center [250, 251] width 84 height 17
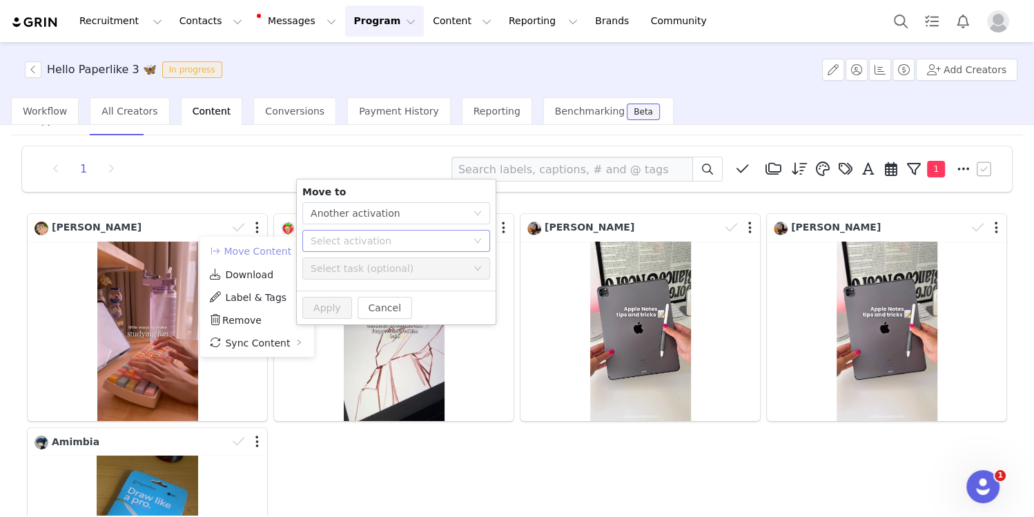
click at [331, 245] on div "Select activation" at bounding box center [389, 241] width 156 height 14
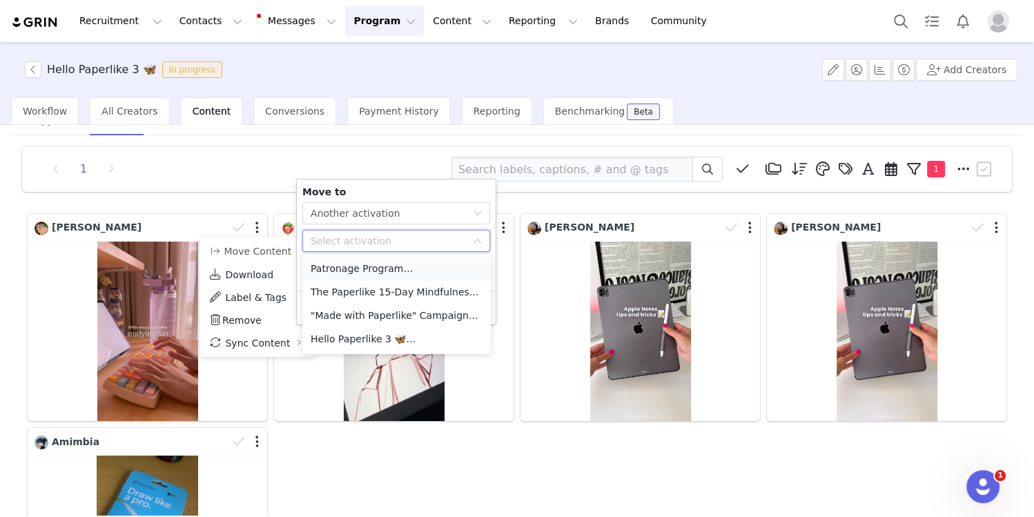
click at [358, 271] on li "Patronage Program Tasks Complete" at bounding box center [396, 268] width 188 height 23
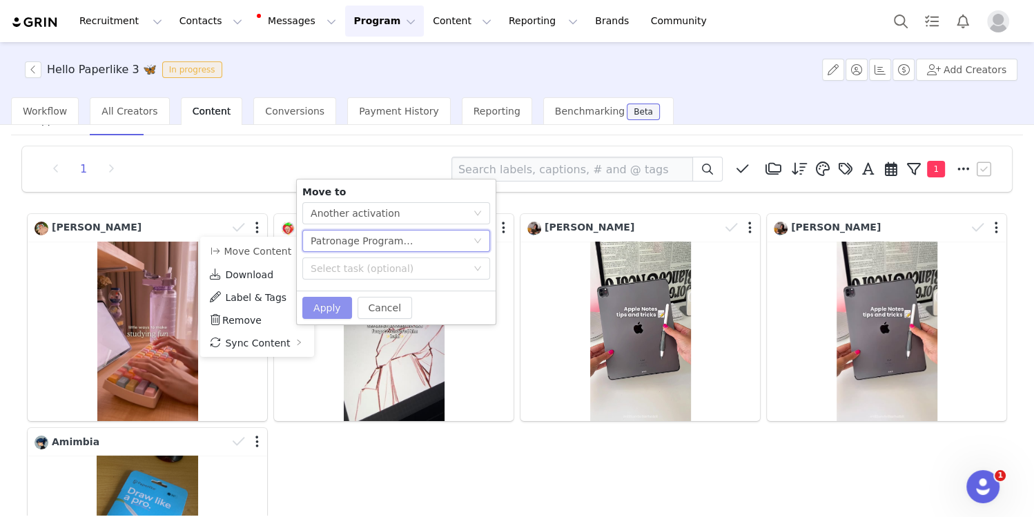
click at [329, 307] on button "Apply" at bounding box center [327, 308] width 50 height 22
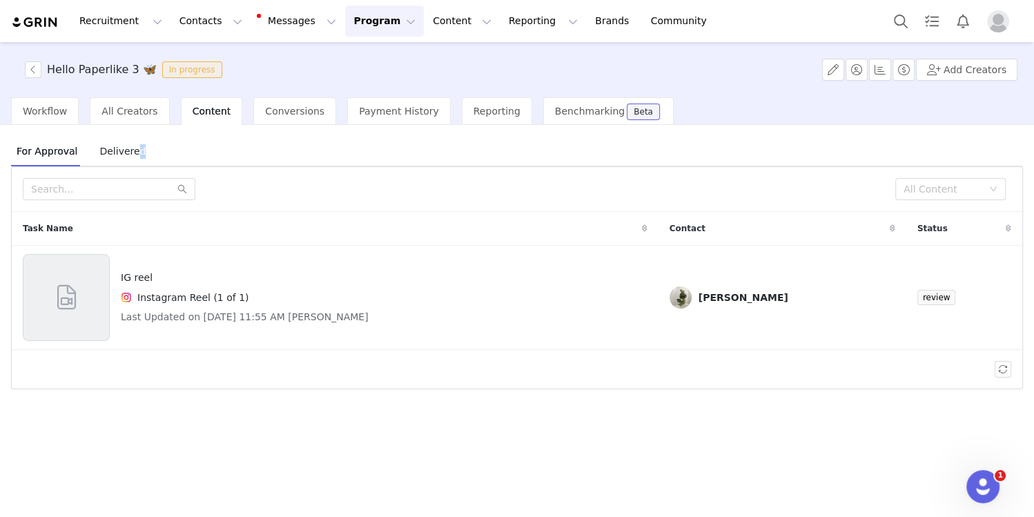
click at [135, 153] on span "Delivered" at bounding box center [122, 151] width 57 height 22
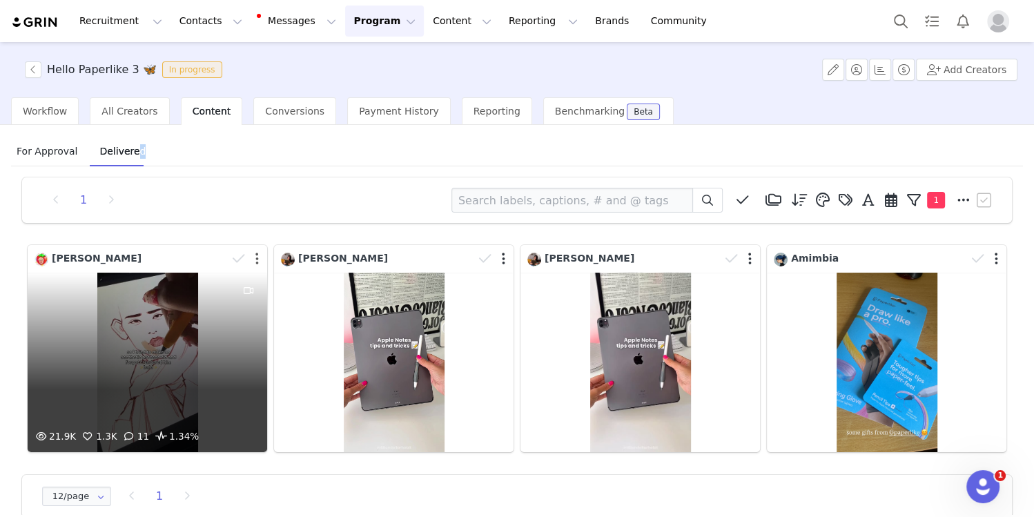
click at [256, 257] on button "button" at bounding box center [256, 259] width 3 height 14
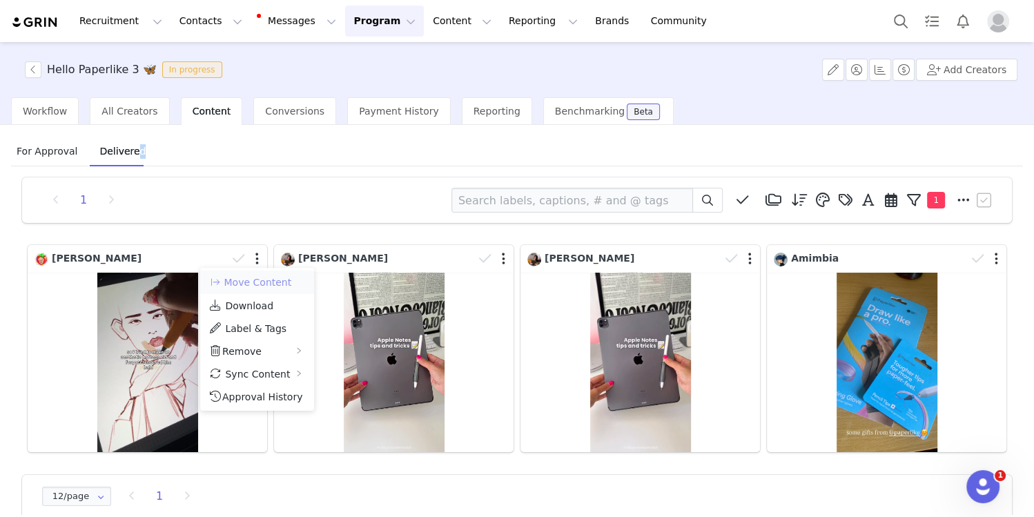
click at [255, 286] on button "Move Content" at bounding box center [250, 282] width 84 height 17
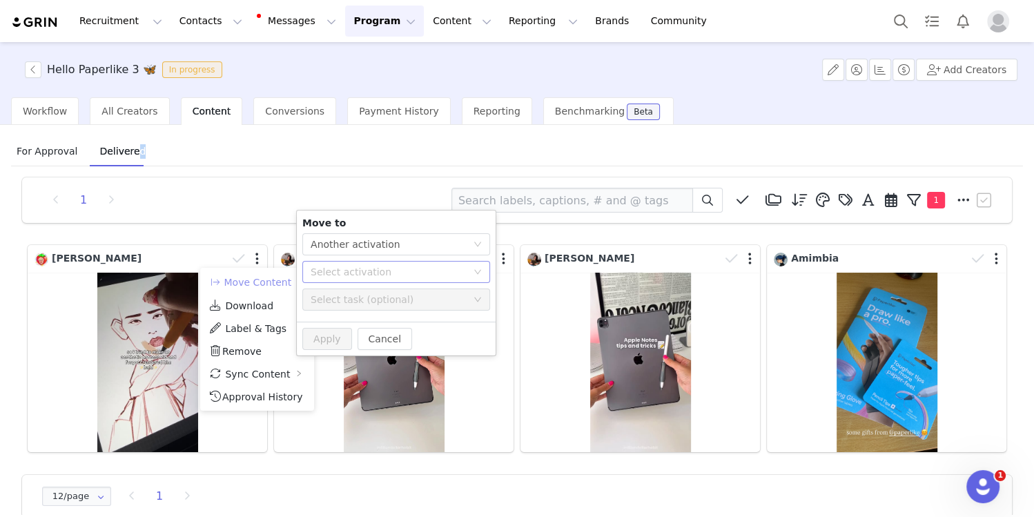
click at [333, 275] on div "Select activation" at bounding box center [389, 272] width 156 height 14
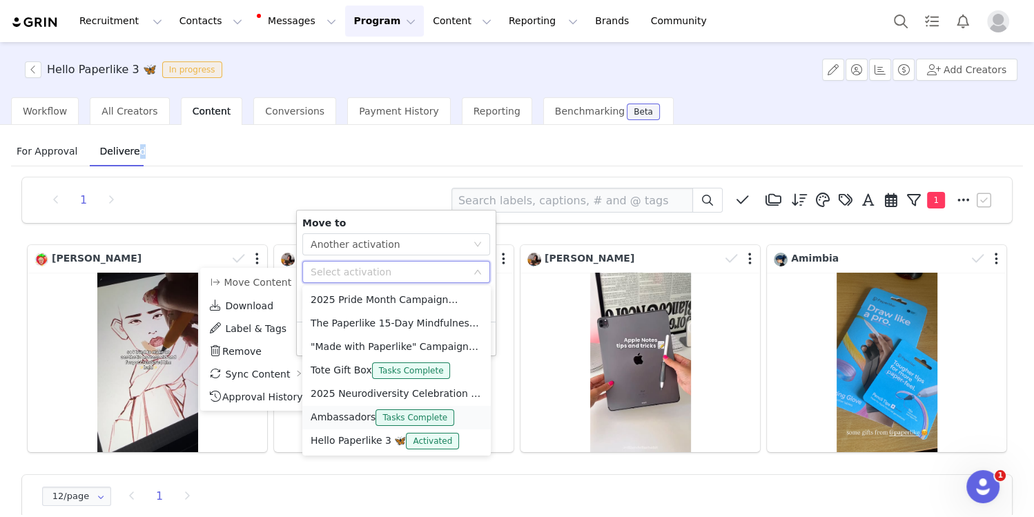
click at [323, 420] on li "Ambassadors Tasks Complete" at bounding box center [396, 417] width 188 height 23
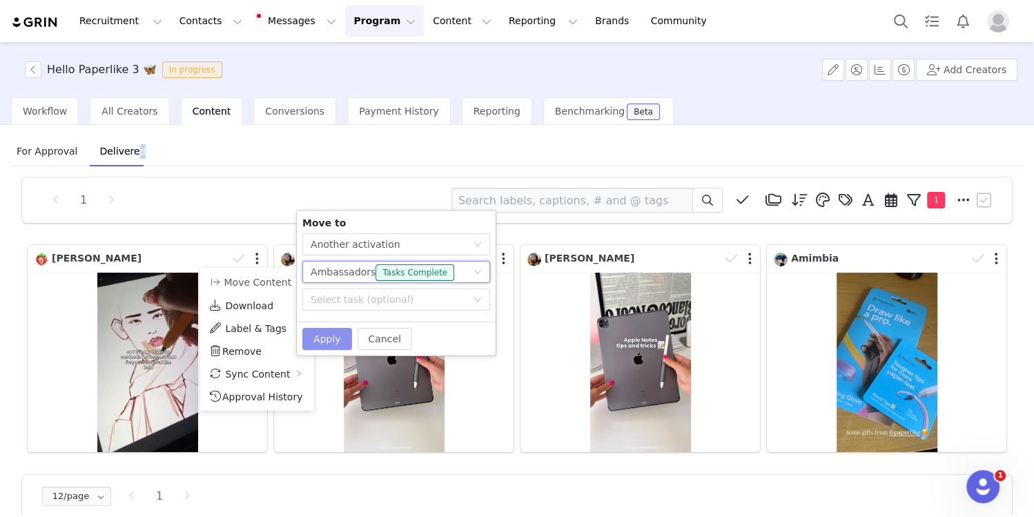
click at [339, 338] on button "Apply" at bounding box center [327, 339] width 50 height 22
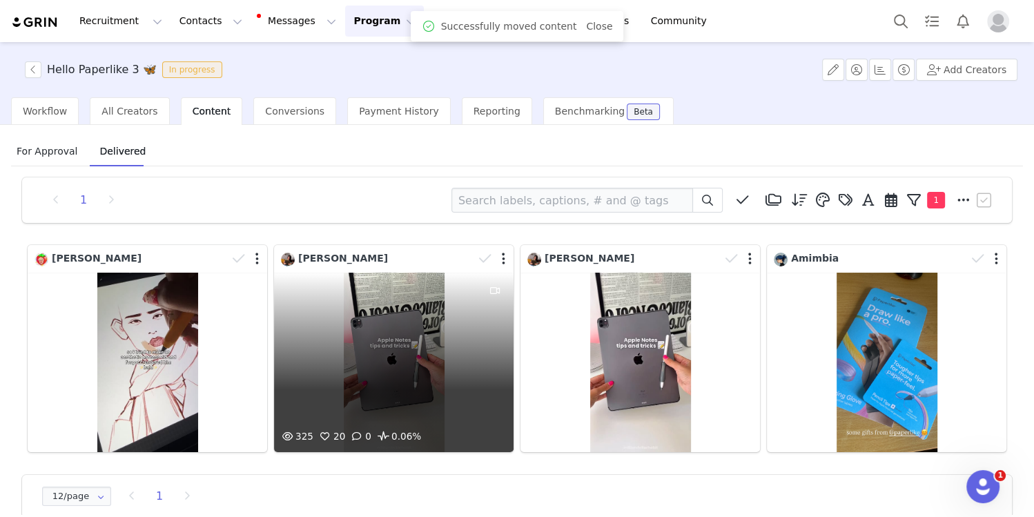
click at [507, 260] on div at bounding box center [493, 258] width 40 height 21
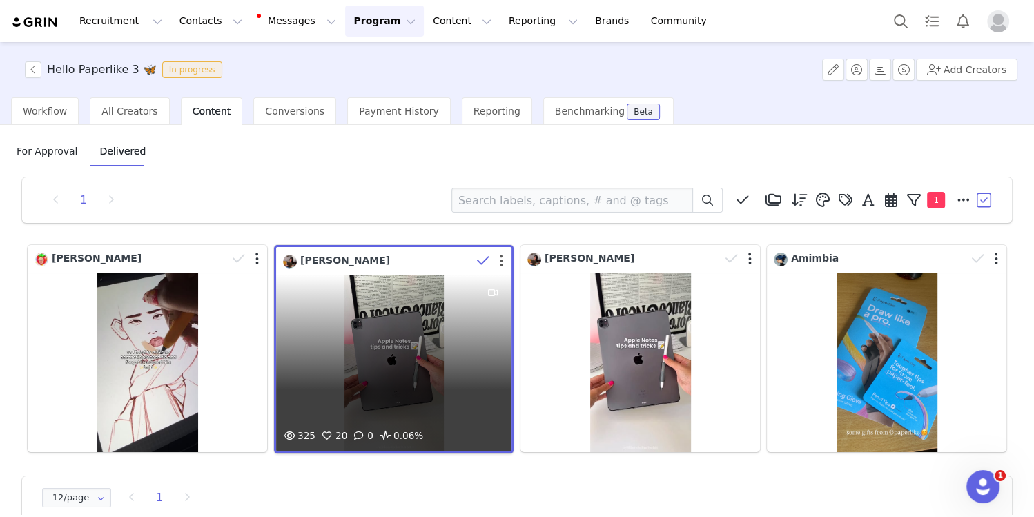
click at [502, 261] on button "button" at bounding box center [501, 261] width 3 height 14
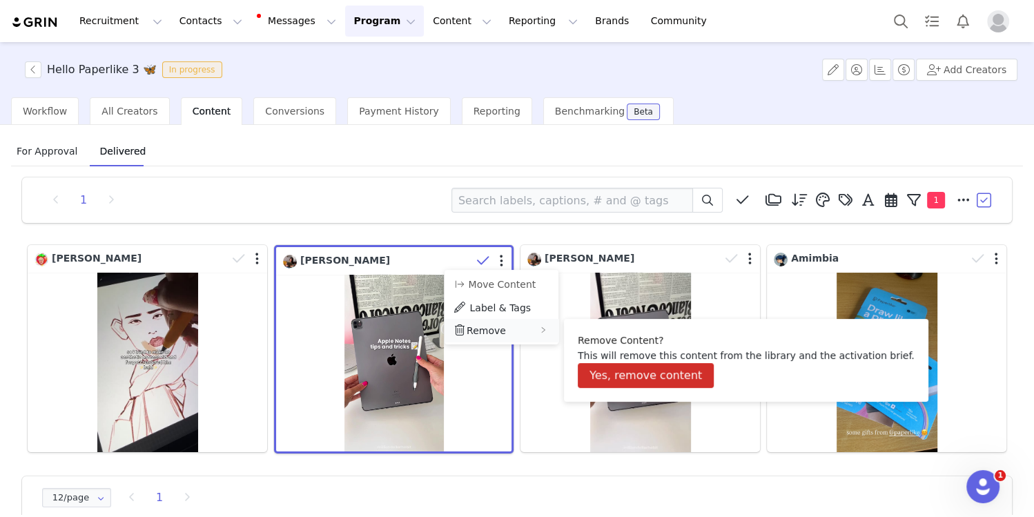
click at [487, 329] on span "Remove" at bounding box center [486, 330] width 39 height 11
click at [598, 371] on button "Yes, remove content" at bounding box center [646, 375] width 136 height 25
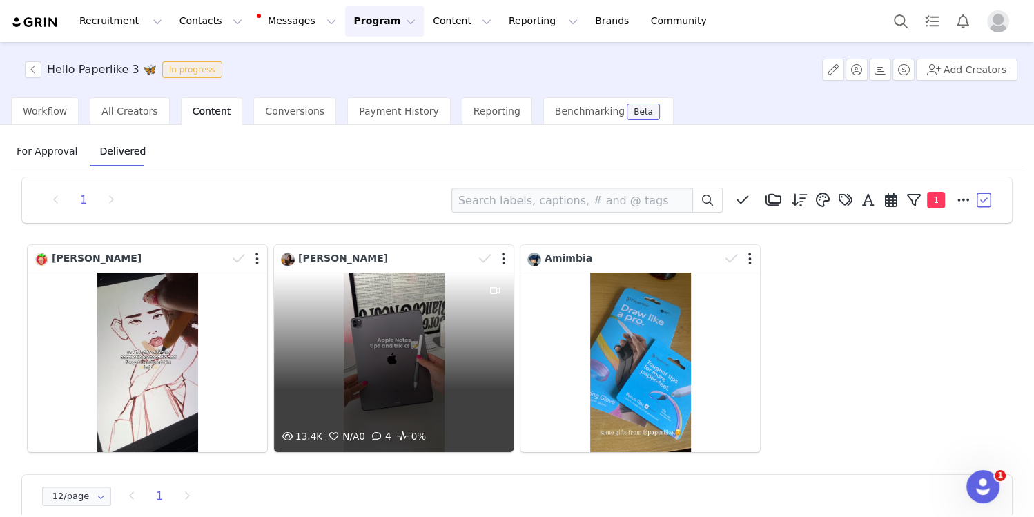
click at [501, 257] on div at bounding box center [493, 258] width 40 height 21
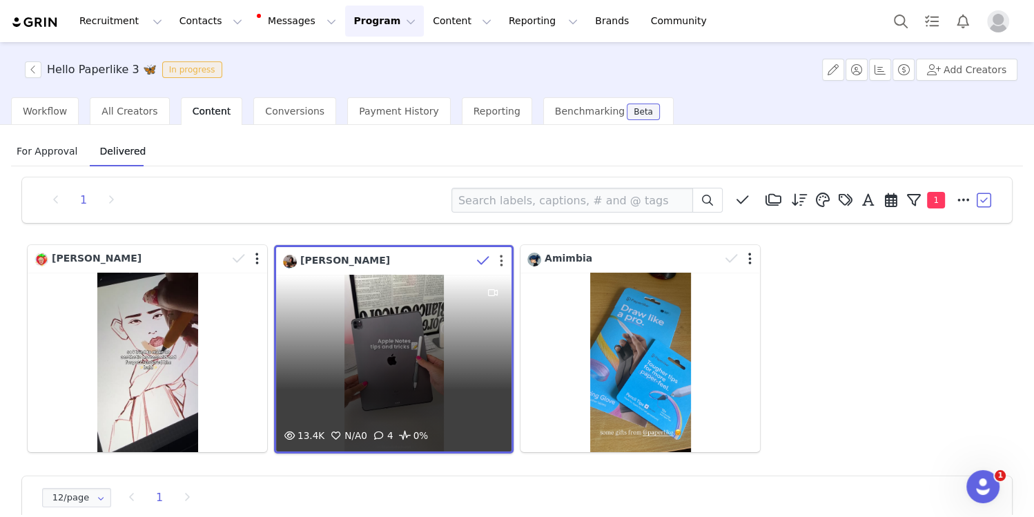
click at [502, 260] on button "button" at bounding box center [501, 261] width 3 height 14
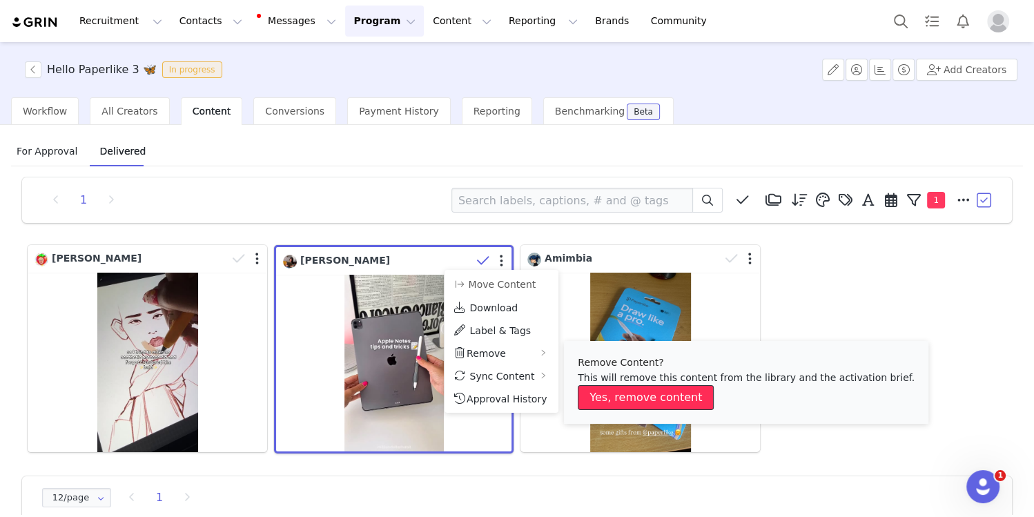
click at [601, 395] on button "Yes, remove content" at bounding box center [646, 397] width 136 height 25
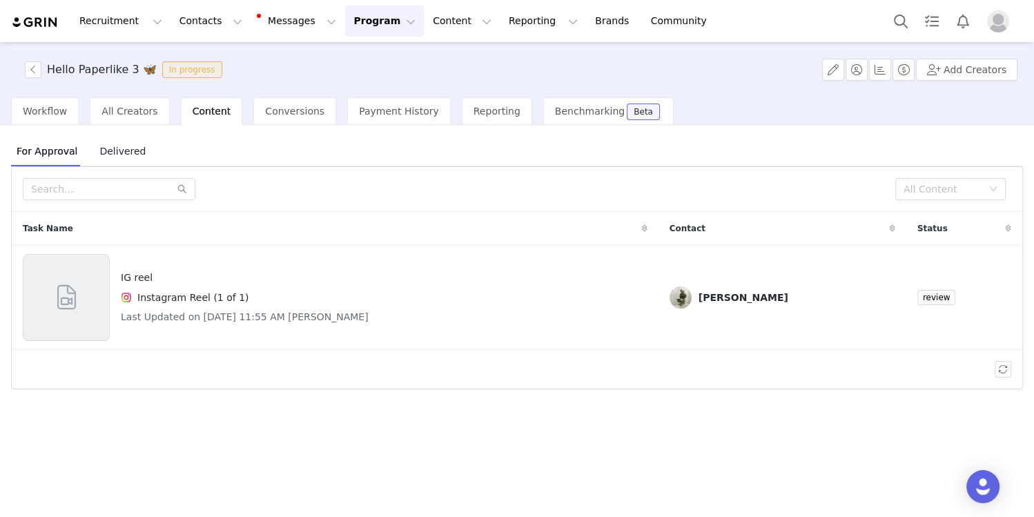
click at [126, 155] on span "Delivered" at bounding box center [122, 151] width 57 height 22
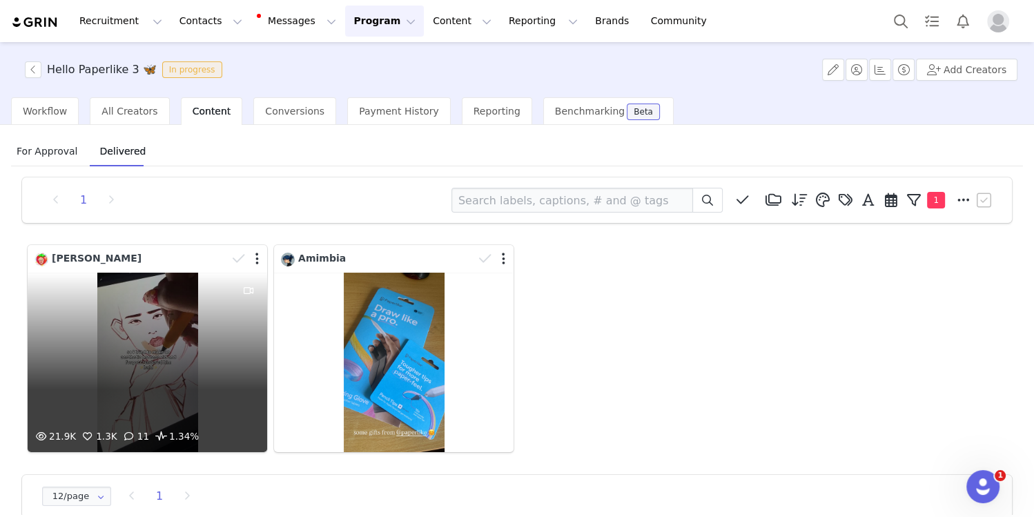
click at [261, 256] on div at bounding box center [247, 258] width 40 height 21
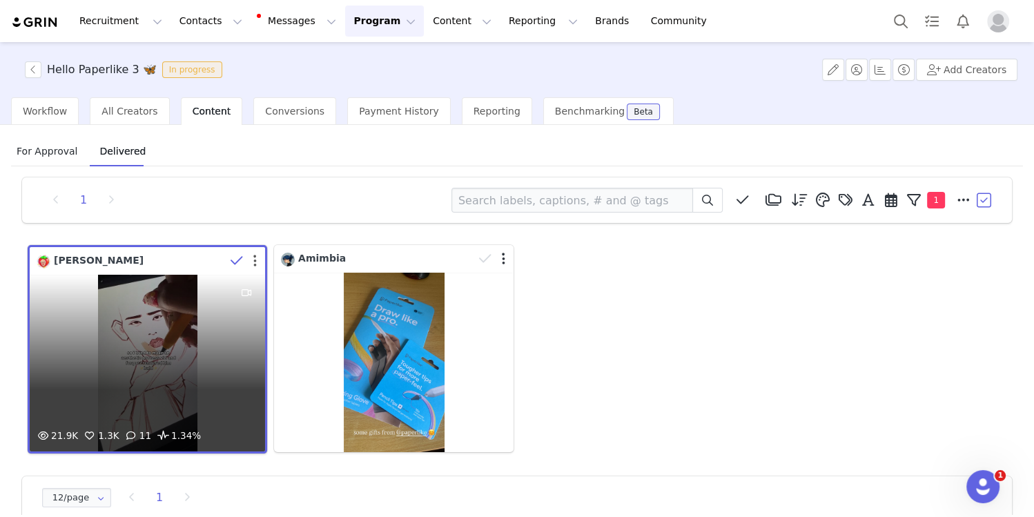
click at [256, 261] on button "button" at bounding box center [254, 261] width 3 height 14
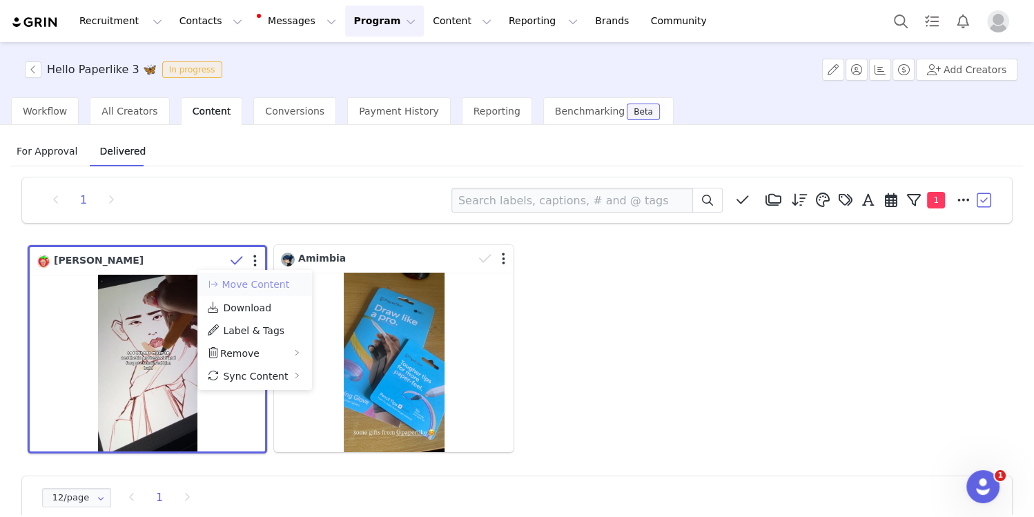
click at [254, 285] on button "Move Content" at bounding box center [248, 284] width 84 height 17
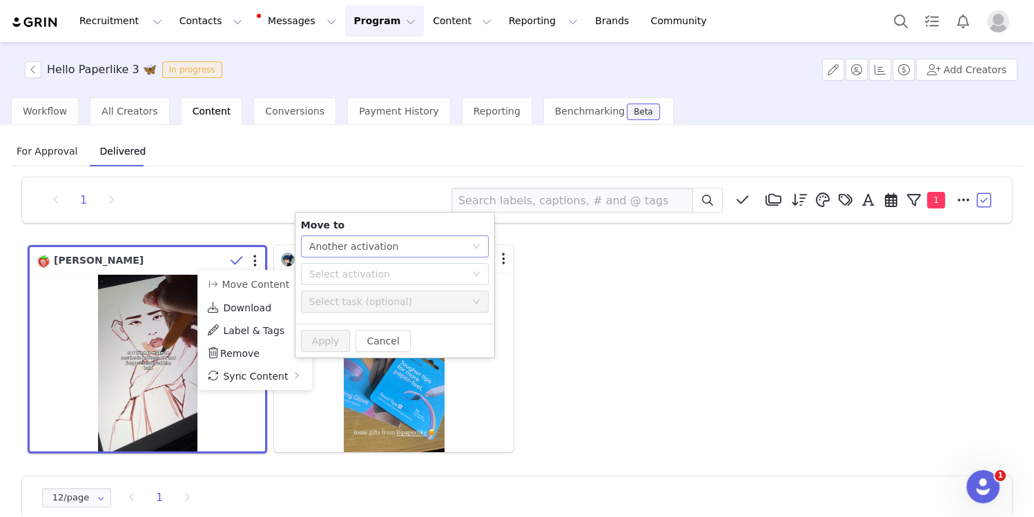
click at [344, 250] on div "Another activation" at bounding box center [354, 246] width 90 height 21
click at [346, 277] on li "Another activation" at bounding box center [394, 273] width 188 height 22
click at [351, 275] on div "Select activation" at bounding box center [387, 274] width 156 height 14
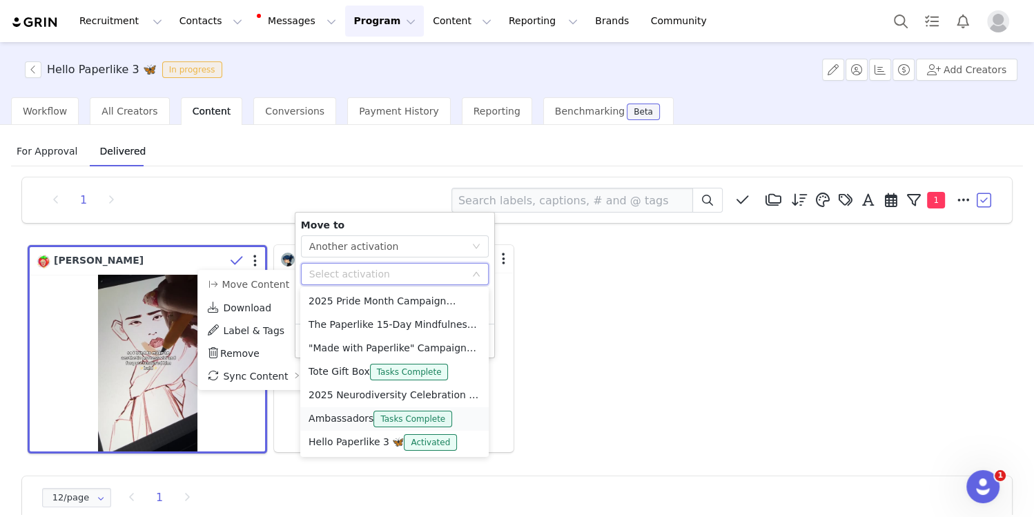
click at [328, 413] on li "Ambassadors Tasks Complete" at bounding box center [394, 418] width 188 height 23
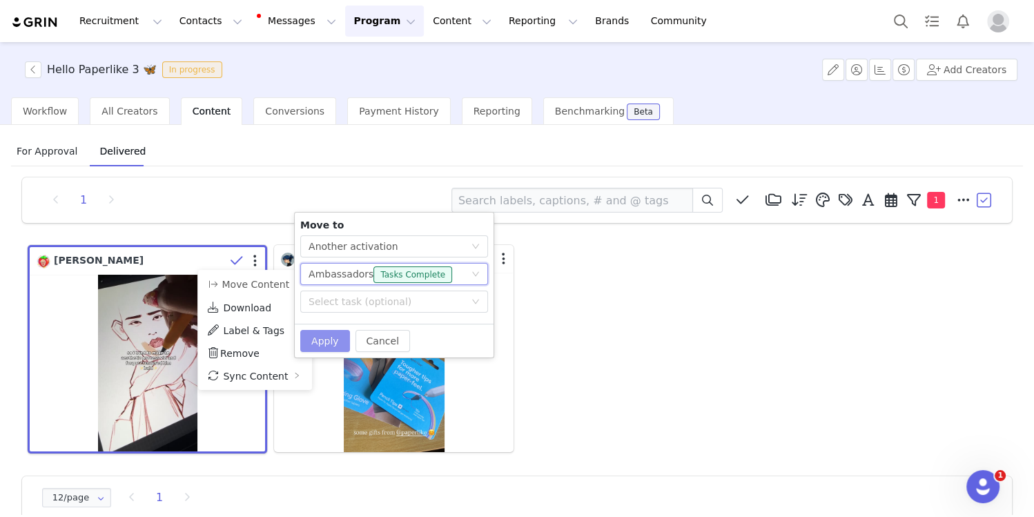
click at [331, 335] on button "Apply" at bounding box center [325, 341] width 50 height 22
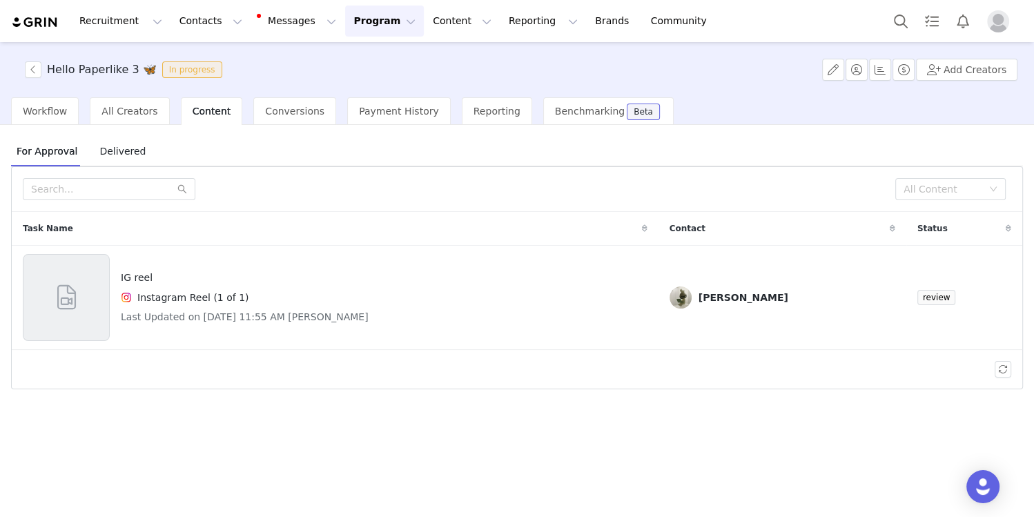
click at [120, 151] on span "Delivered" at bounding box center [122, 151] width 57 height 22
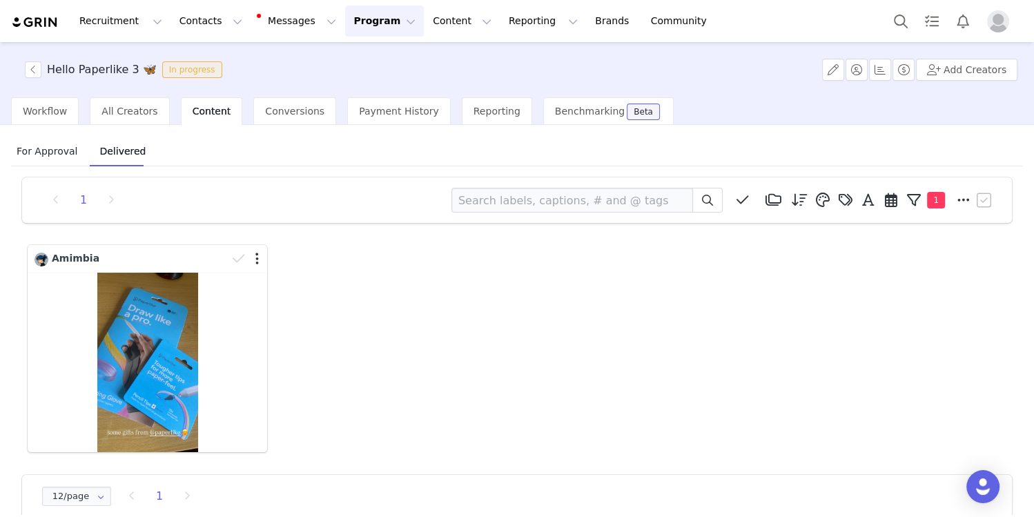
click at [80, 158] on div "For Approval Delivered" at bounding box center [81, 151] width 140 height 31
click at [62, 157] on span "For Approval" at bounding box center [47, 151] width 72 height 22
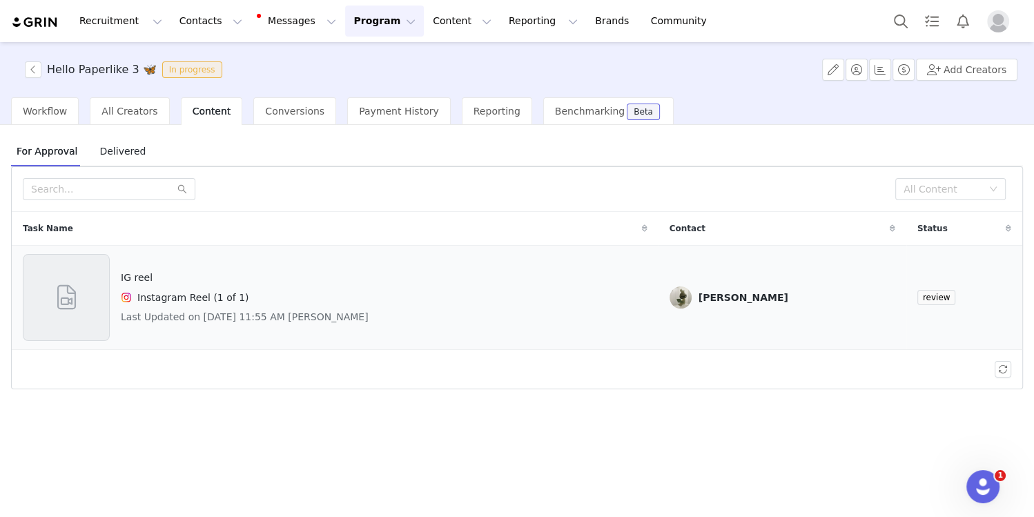
click at [100, 300] on div at bounding box center [66, 297] width 87 height 87
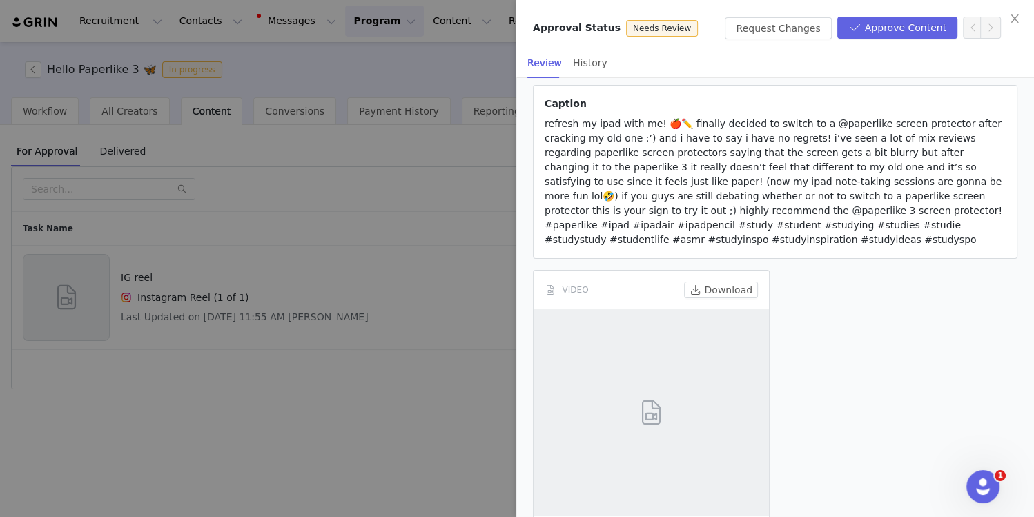
scroll to position [208, 0]
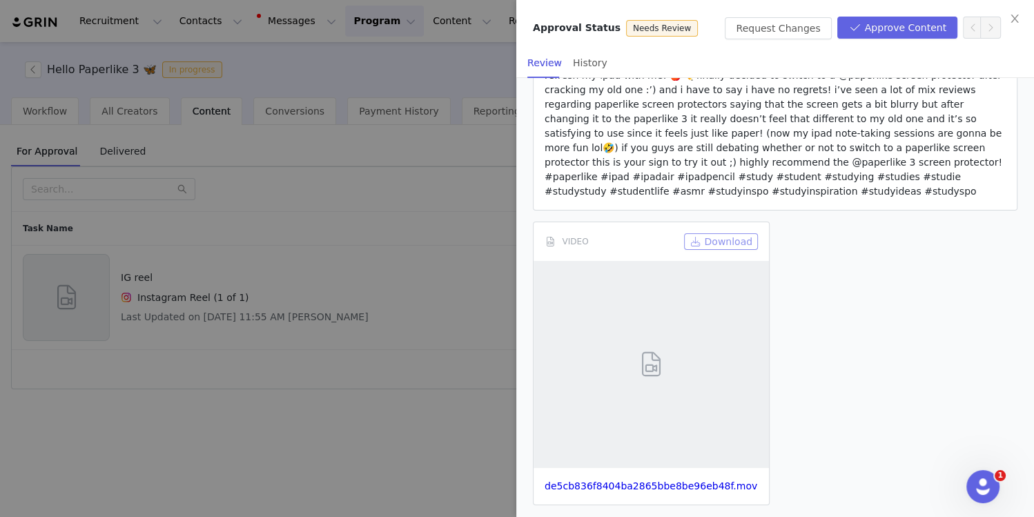
click at [727, 241] on button "Download" at bounding box center [721, 241] width 74 height 17
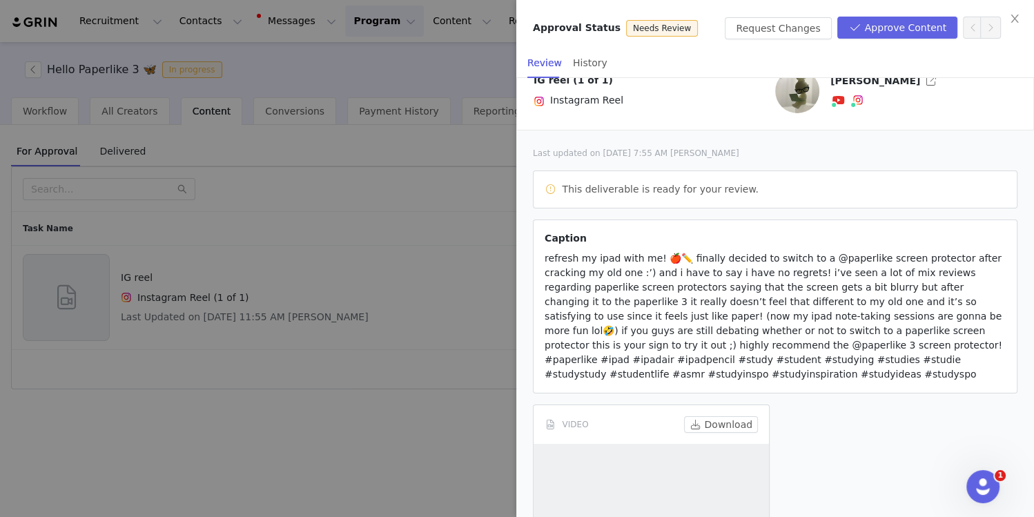
scroll to position [0, 0]
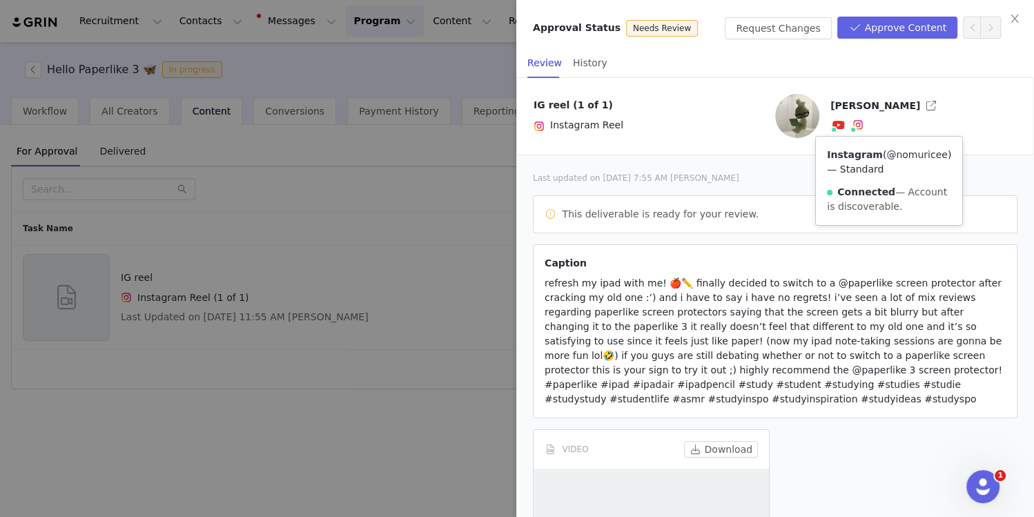
drag, startPoint x: 884, startPoint y: 170, endPoint x: 827, endPoint y: 168, distance: 57.3
click at [827, 168] on div "Instagram ( @nomuricee ) — Standard Connected — Account is discoverable." at bounding box center [889, 181] width 146 height 88
copy link "@nomuricee"
click at [1011, 17] on icon "icon: close" at bounding box center [1014, 18] width 11 height 11
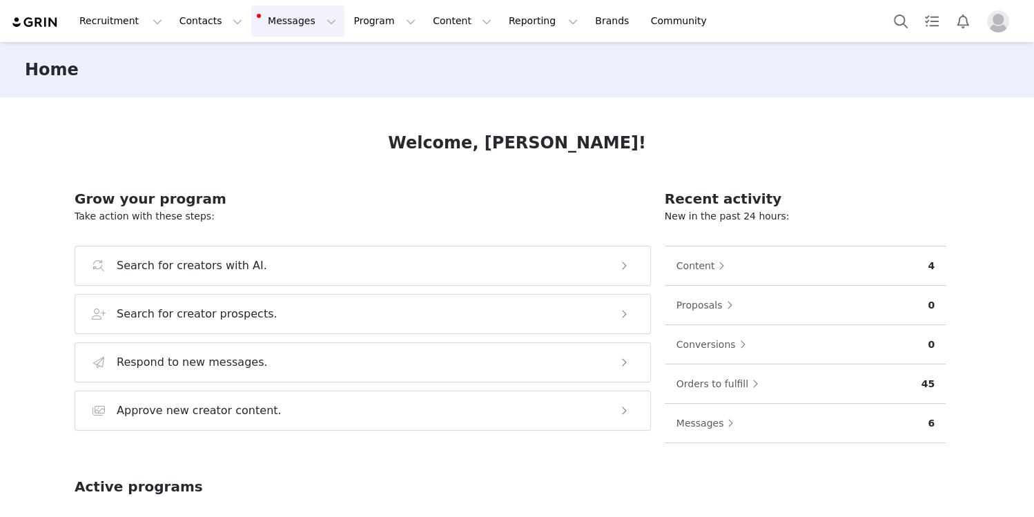
click at [282, 28] on button "Messages Messages" at bounding box center [297, 21] width 93 height 31
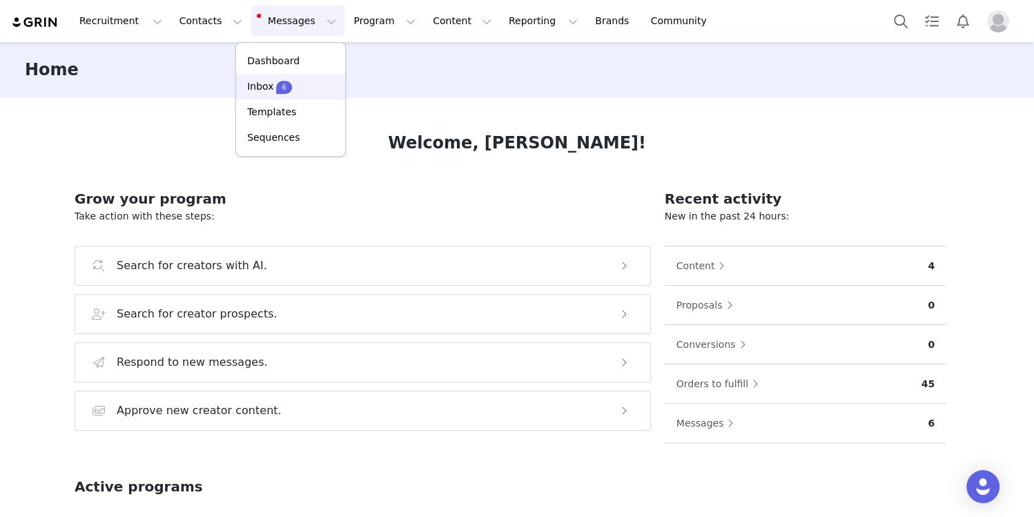
click at [266, 82] on p "Inbox" at bounding box center [260, 86] width 26 height 14
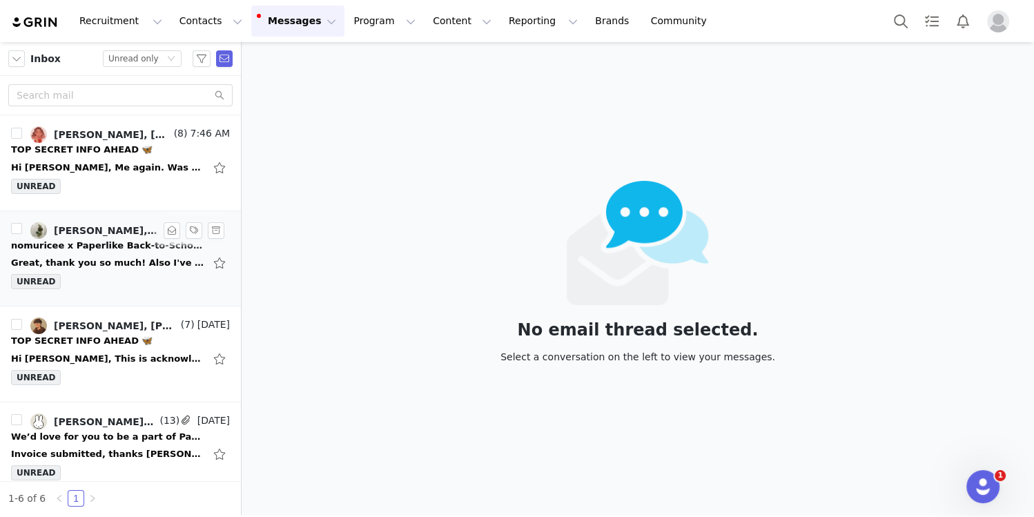
click at [113, 264] on div "Great, thank you so much! Also I've sent the draft for the PaperLike 3 campaign…" at bounding box center [107, 263] width 193 height 14
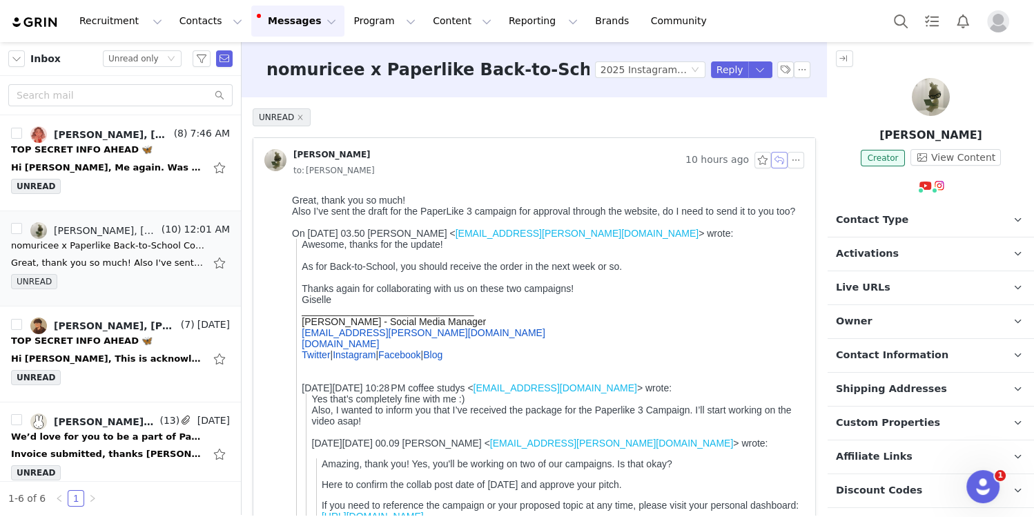
click at [780, 160] on button "button" at bounding box center [779, 160] width 17 height 17
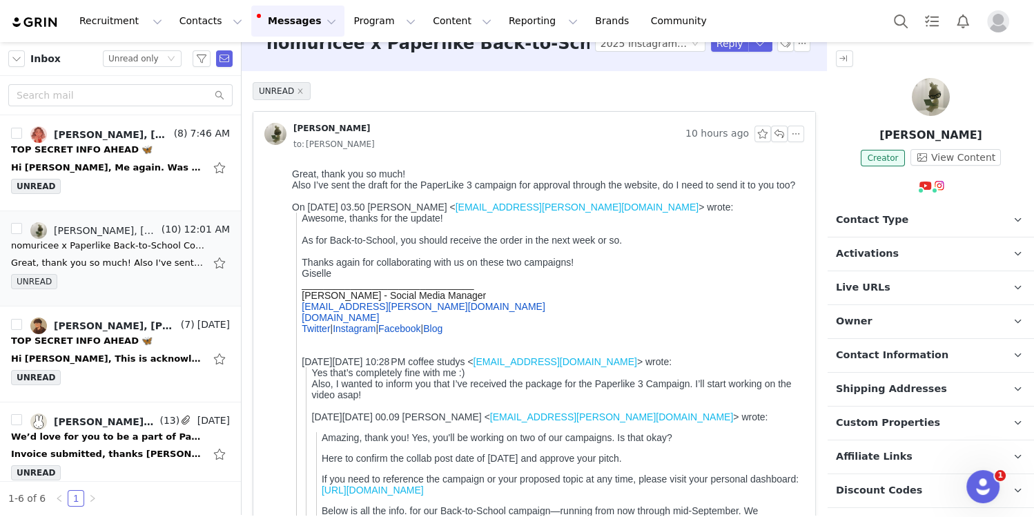
scroll to position [1089, 0]
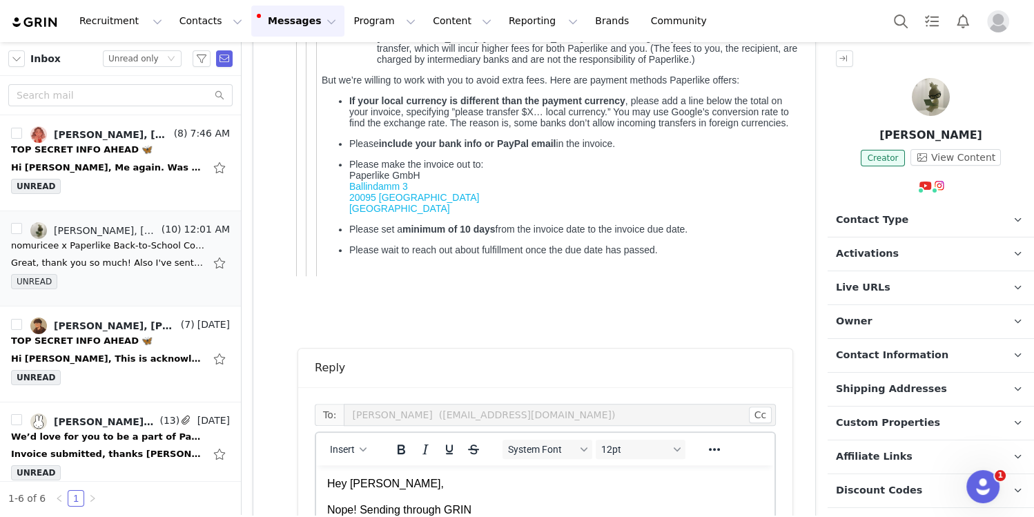
click at [376, 507] on p "Nope! Sending through GRIN" at bounding box center [545, 509] width 436 height 15
click at [433, 513] on p "Nope! Through GRIN" at bounding box center [545, 509] width 436 height 15
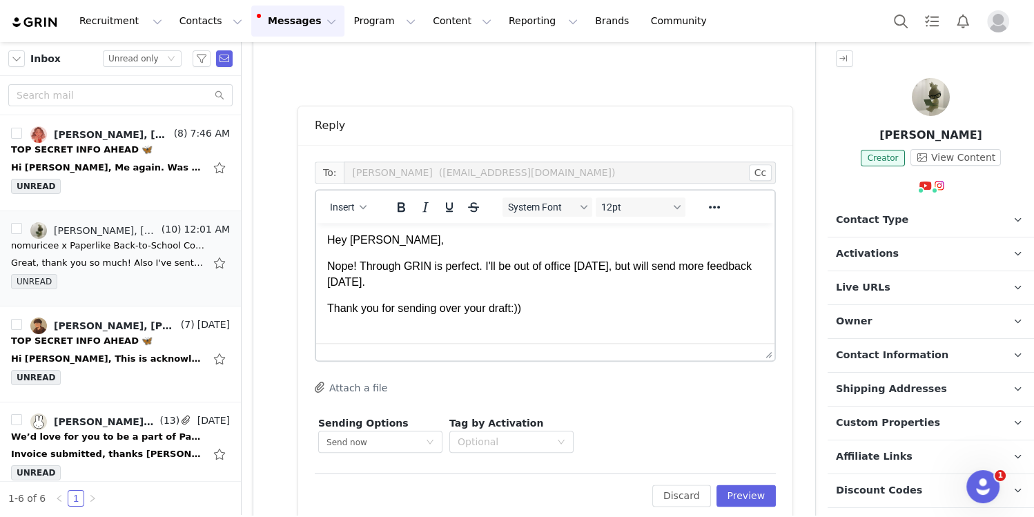
scroll to position [0, 0]
click at [554, 316] on p "Thank you for sending over your draft :)) [PERSON_NAME]" at bounding box center [545, 317] width 436 height 31
click at [496, 333] on html "Hey [PERSON_NAME], Nope! Through GRIN is perfect. I'll be out of office [DATE],…" at bounding box center [545, 283] width 458 height 121
click at [367, 197] on button "Insert" at bounding box center [348, 206] width 48 height 19
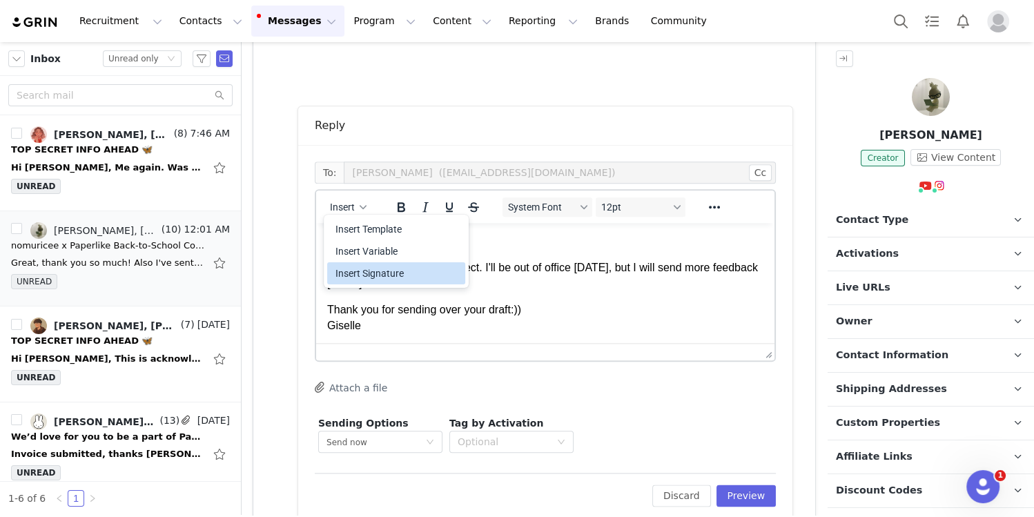
click at [372, 268] on div "Insert Signature" at bounding box center [397, 273] width 124 height 17
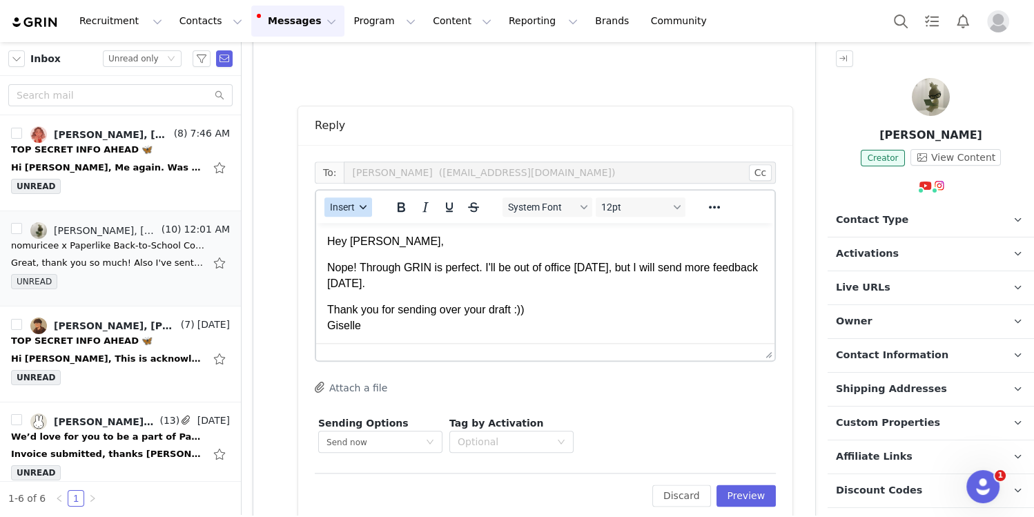
click at [352, 197] on button "Insert" at bounding box center [348, 206] width 48 height 19
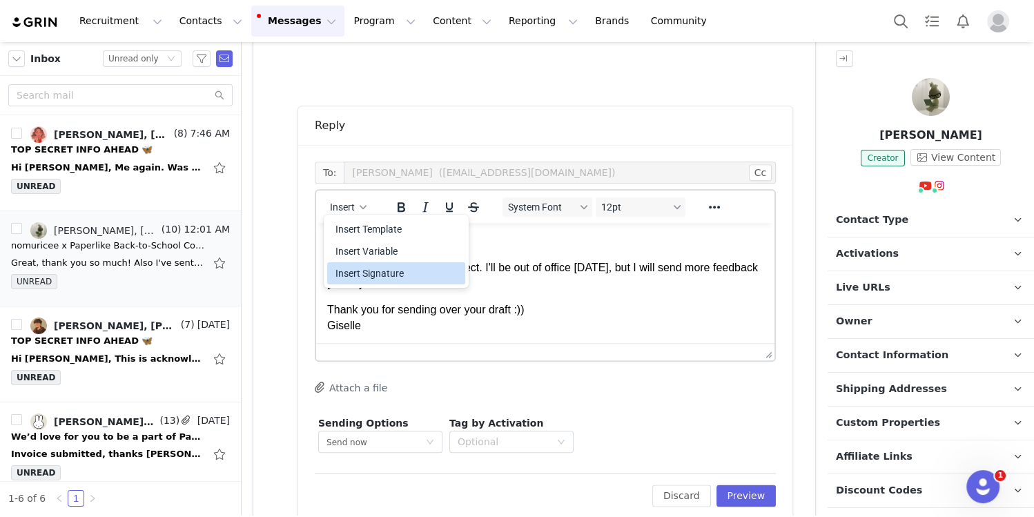
click at [354, 272] on div "Insert Signature" at bounding box center [397, 273] width 124 height 17
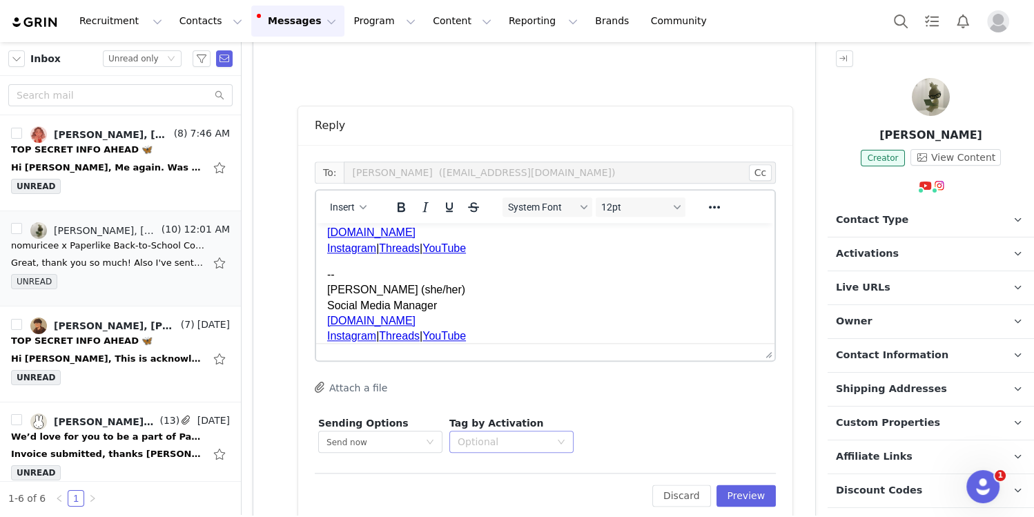
click at [496, 440] on div "Optional" at bounding box center [504, 442] width 92 height 14
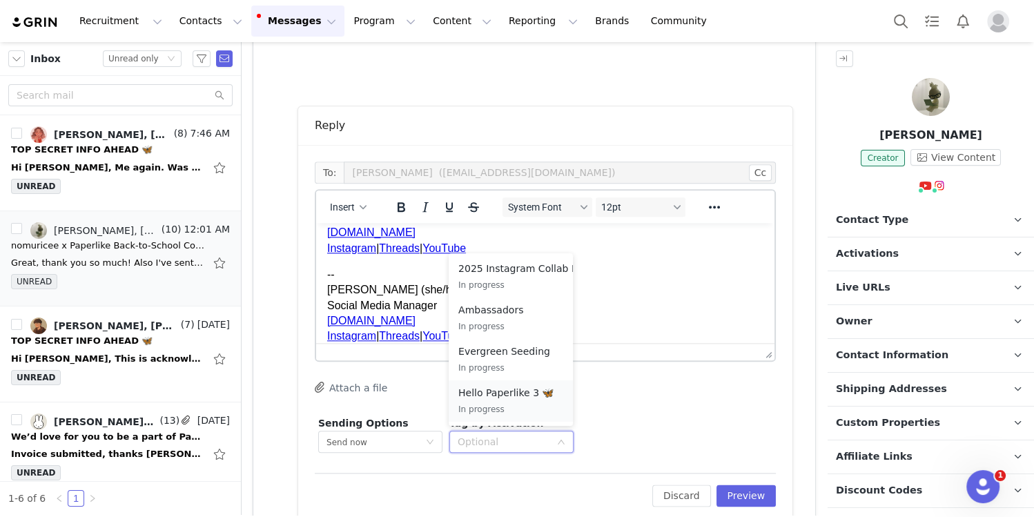
click at [512, 396] on p "Hello Paperlike 3 🦋" at bounding box center [510, 392] width 105 height 15
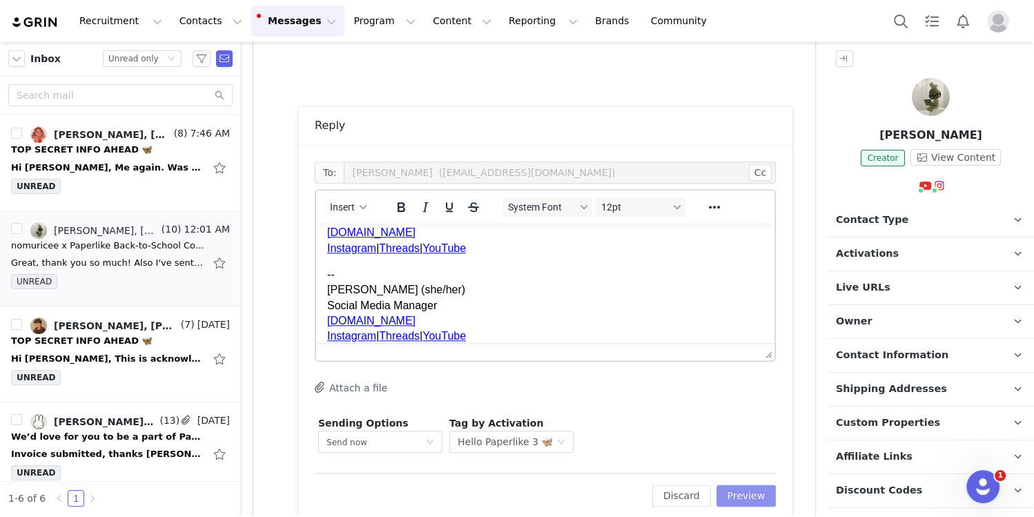
click at [732, 492] on button "Preview" at bounding box center [746, 496] width 60 height 22
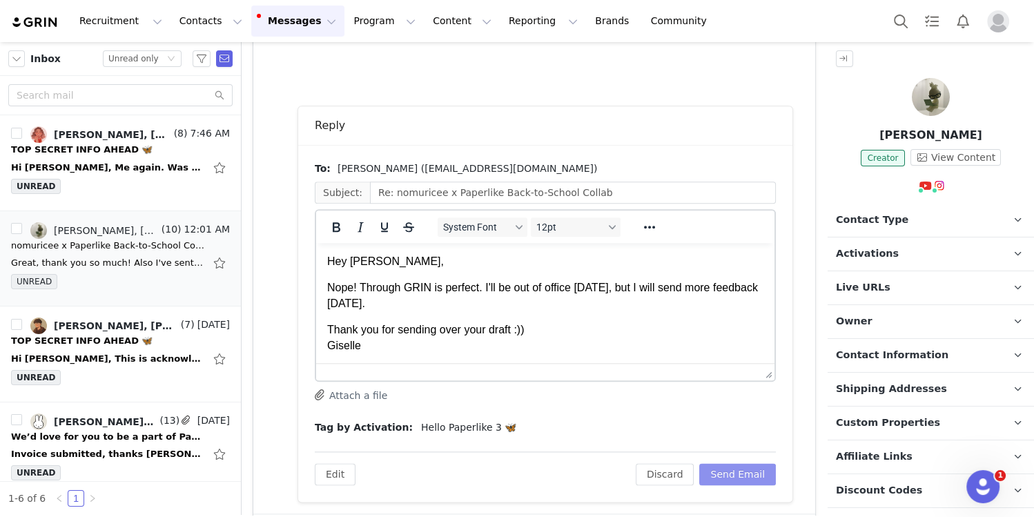
scroll to position [0, 0]
click at [729, 476] on button "Send Email" at bounding box center [737, 474] width 77 height 22
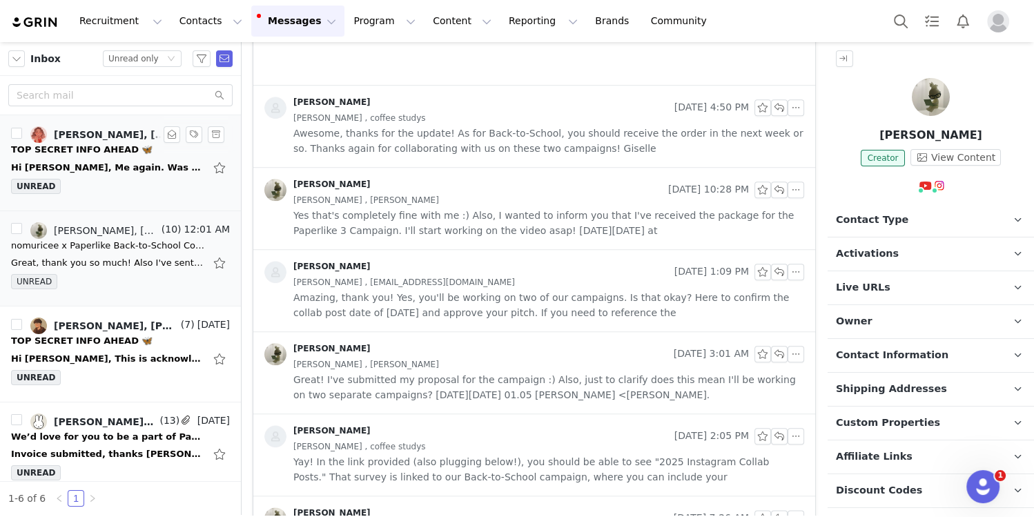
click at [135, 189] on div "UNREAD" at bounding box center [120, 189] width 219 height 21
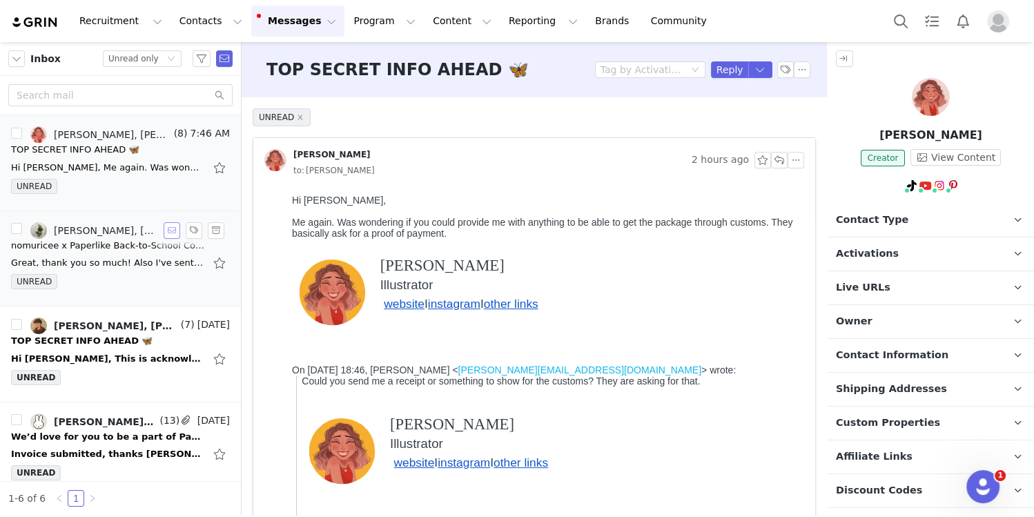
scroll to position [201, 0]
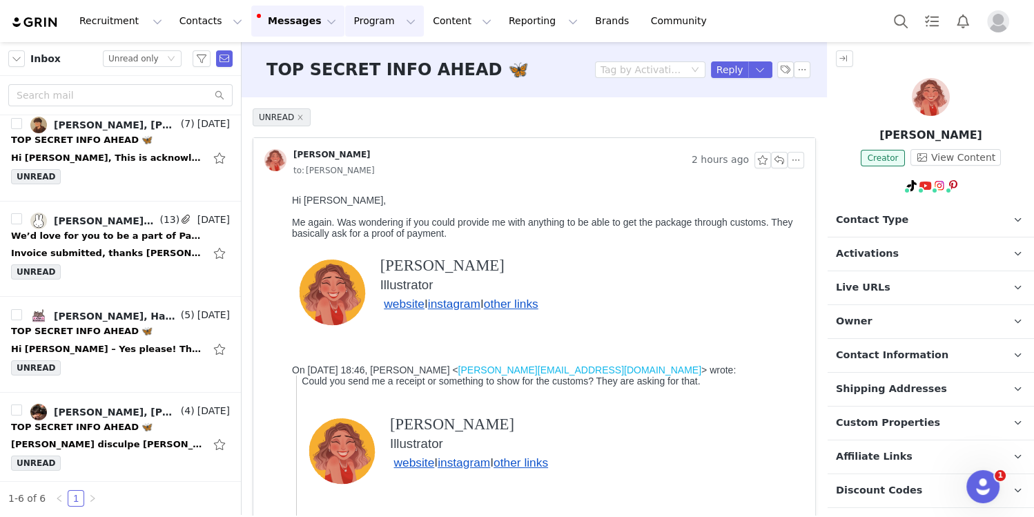
click at [375, 26] on button "Program Program" at bounding box center [384, 21] width 79 height 31
click at [358, 66] on p "Activations" at bounding box center [361, 61] width 53 height 14
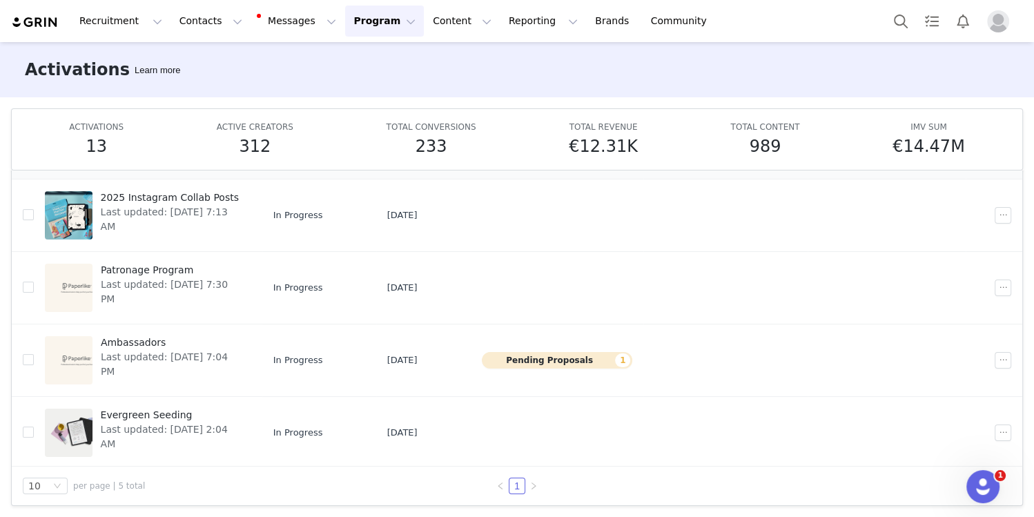
scroll to position [72, 0]
